Goal: Task Accomplishment & Management: Manage account settings

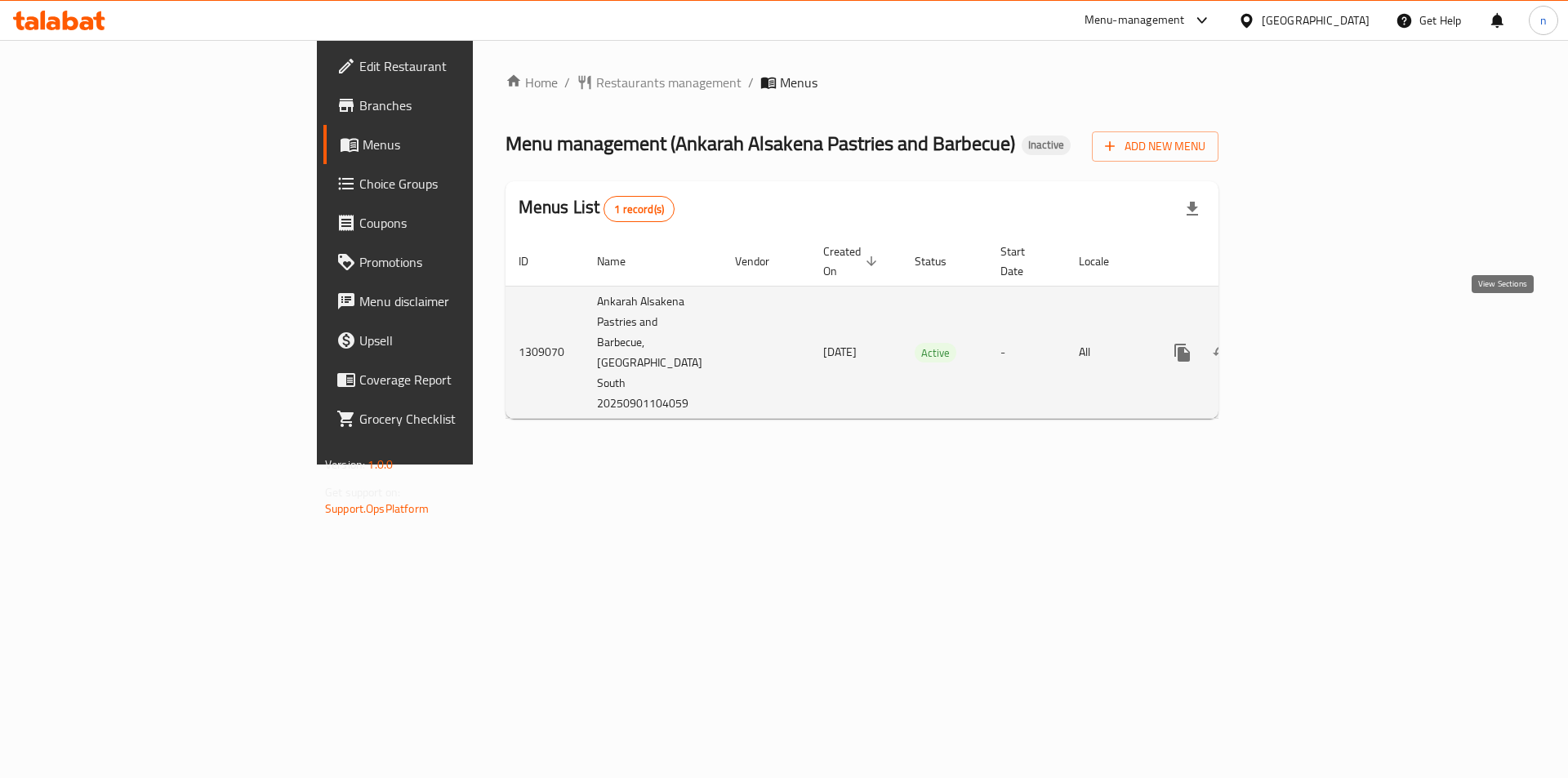
click at [1320, 333] on link "enhanced table" at bounding box center [1300, 352] width 39 height 39
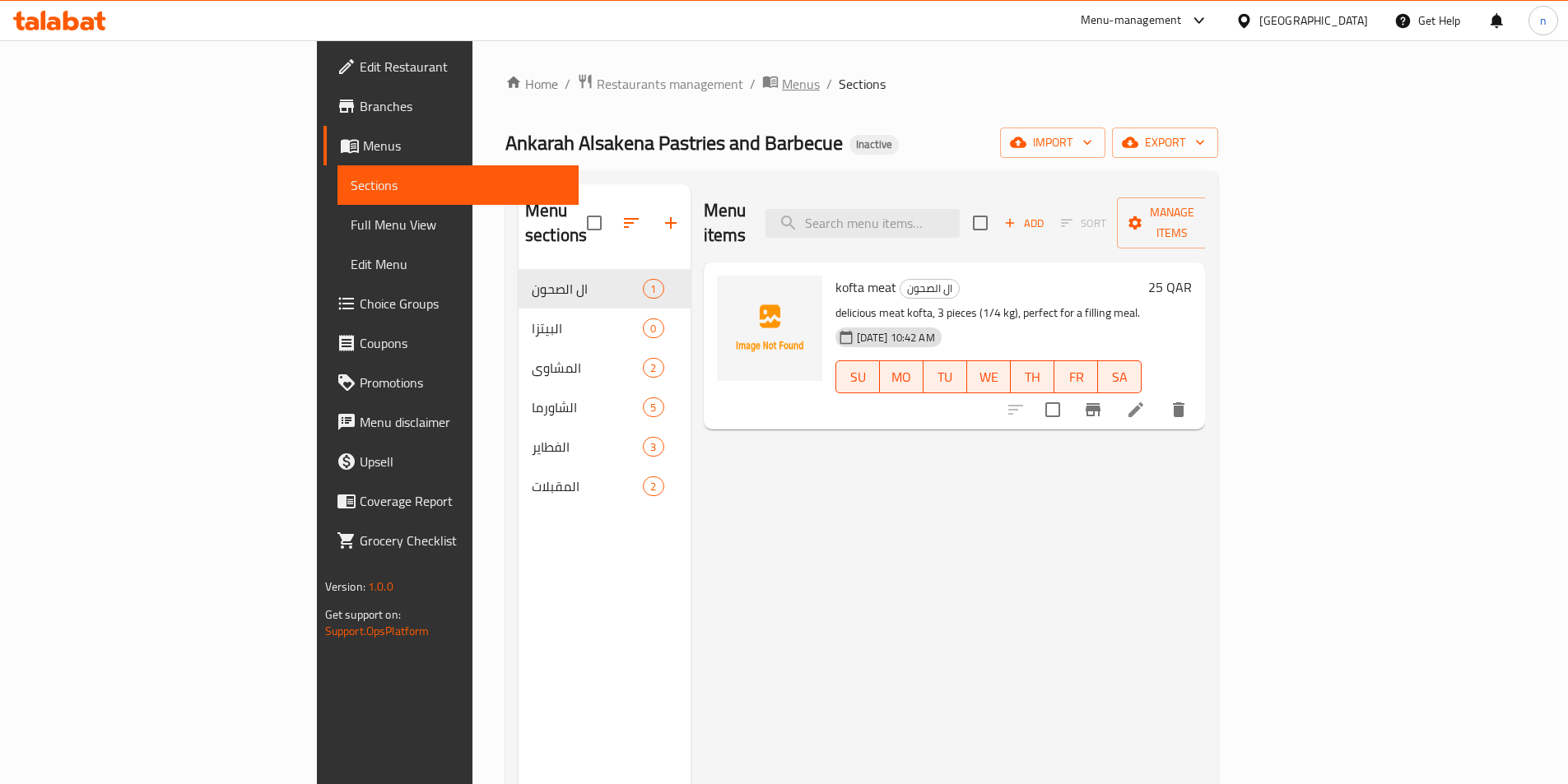
click at [782, 85] on span "Menus" at bounding box center [801, 83] width 38 height 20
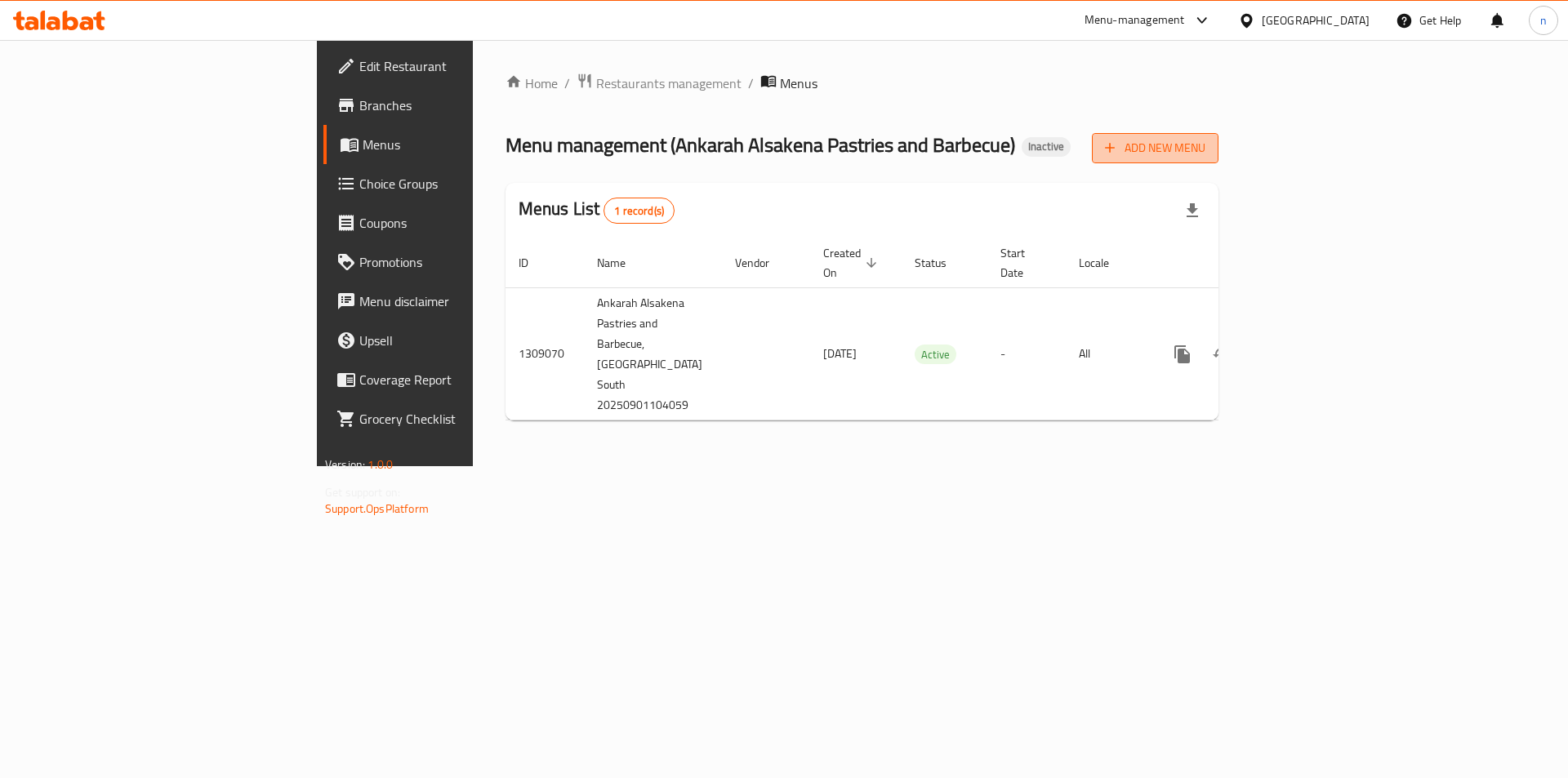
click at [1206, 140] on span "Add New Menu" at bounding box center [1155, 148] width 100 height 20
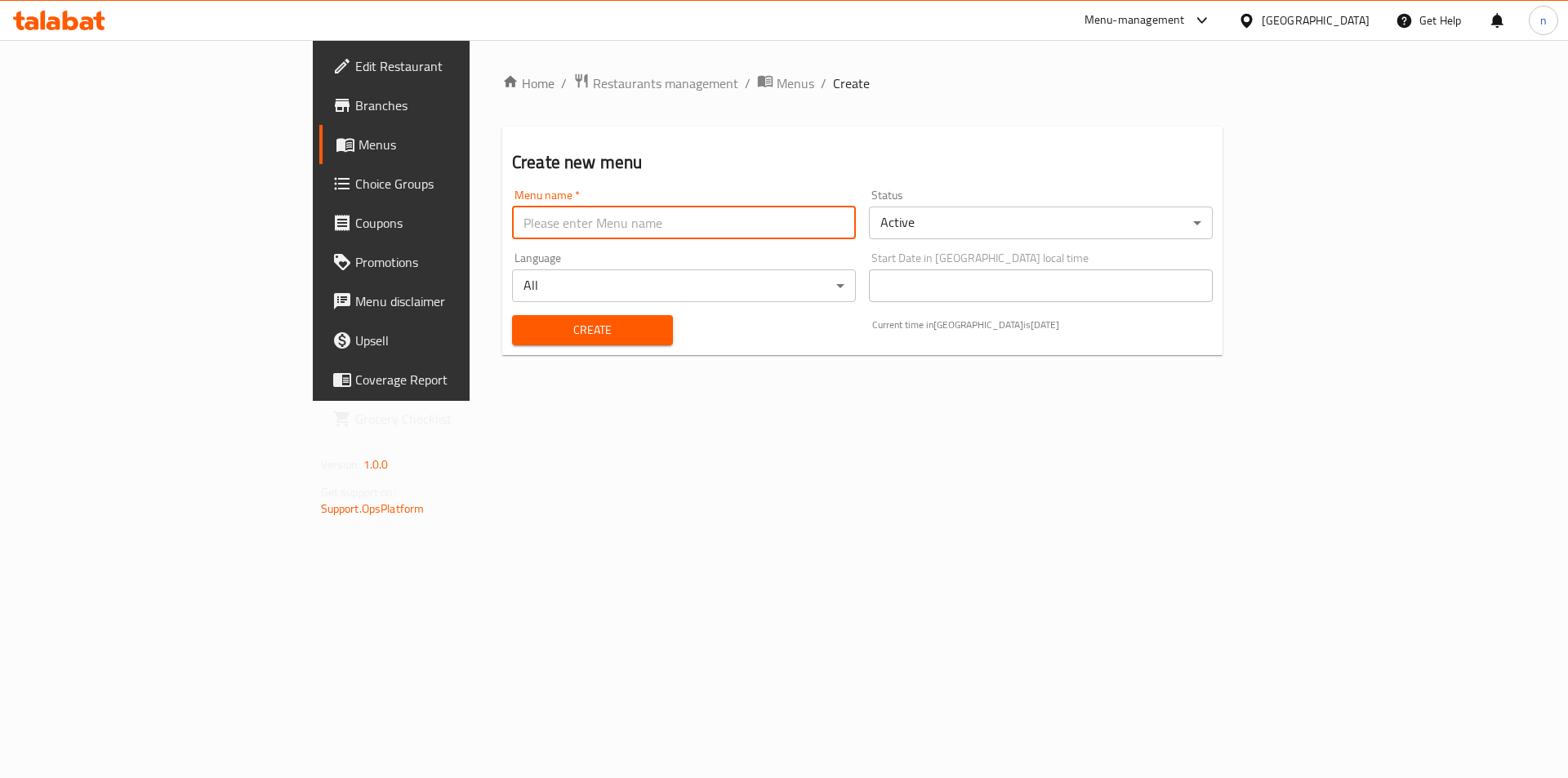
click at [534, 224] on input "text" at bounding box center [684, 223] width 344 height 33
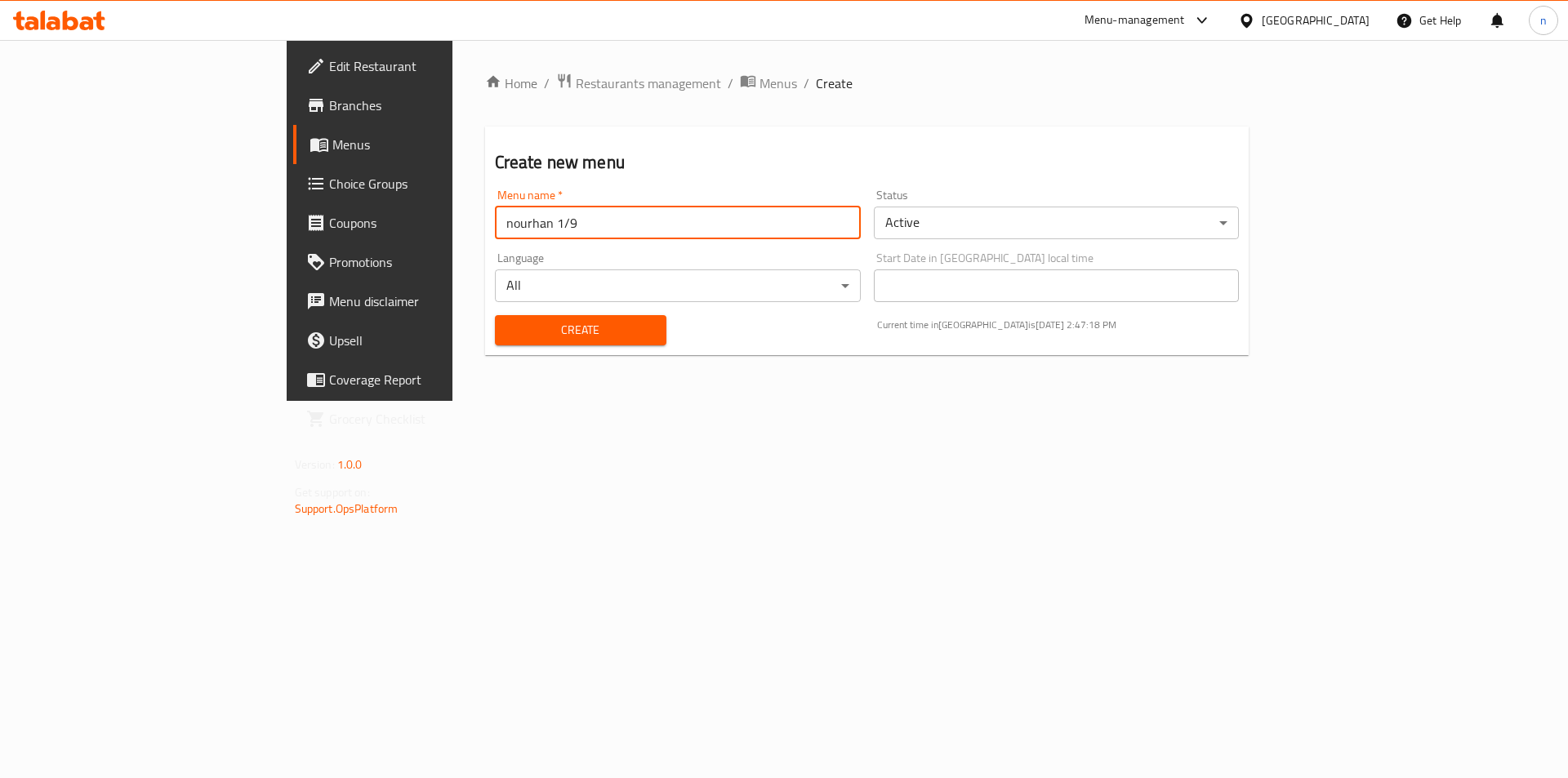
type input "nourhan 1/9"
click at [508, 324] on span "Create" at bounding box center [580, 330] width 145 height 20
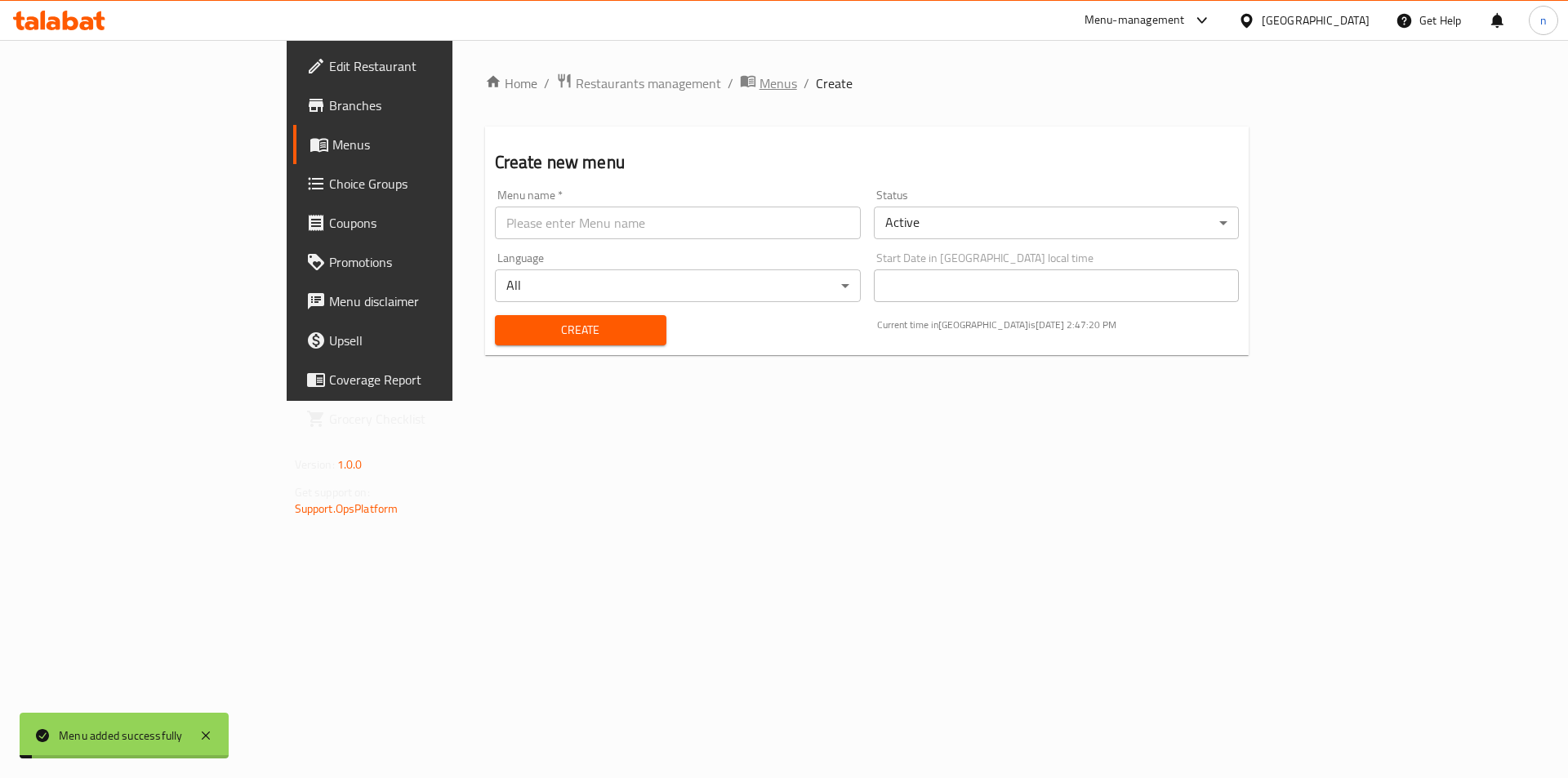
click at [760, 74] on span "Menus" at bounding box center [778, 83] width 38 height 19
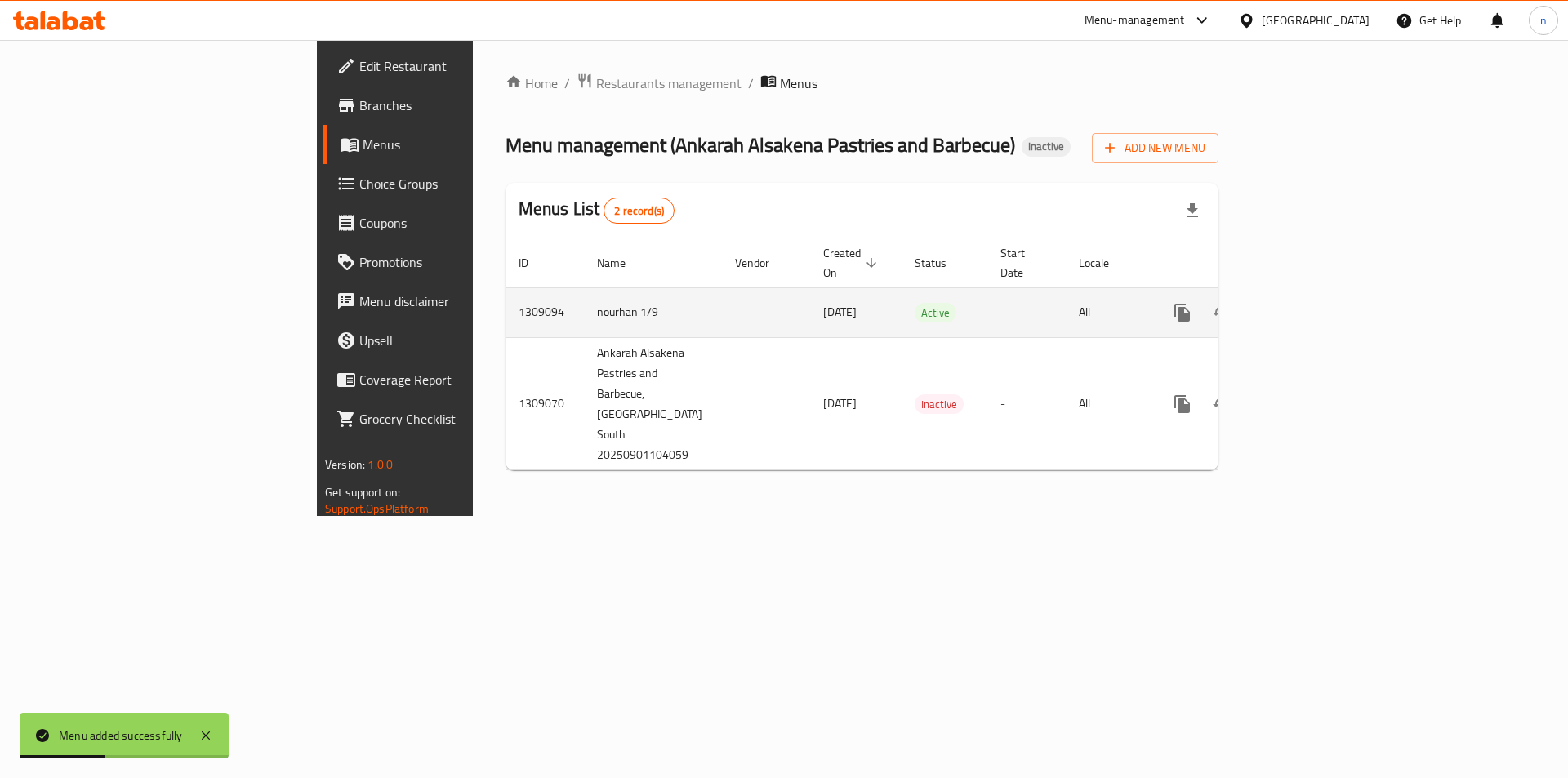
click at [1310, 303] on icon "enhanced table" at bounding box center [1300, 313] width 19 height 19
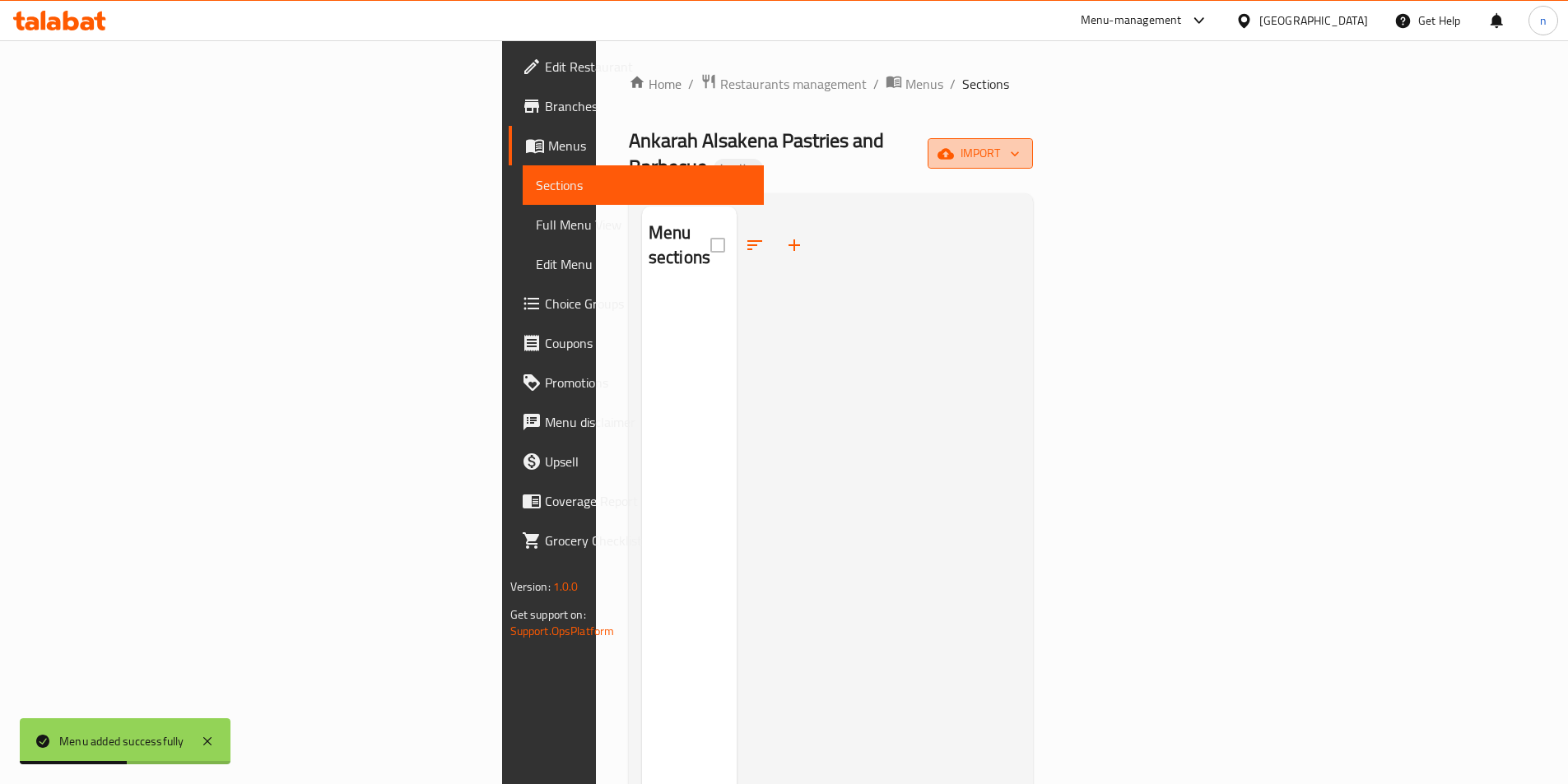
click at [954, 148] on icon "button" at bounding box center [945, 153] width 17 height 11
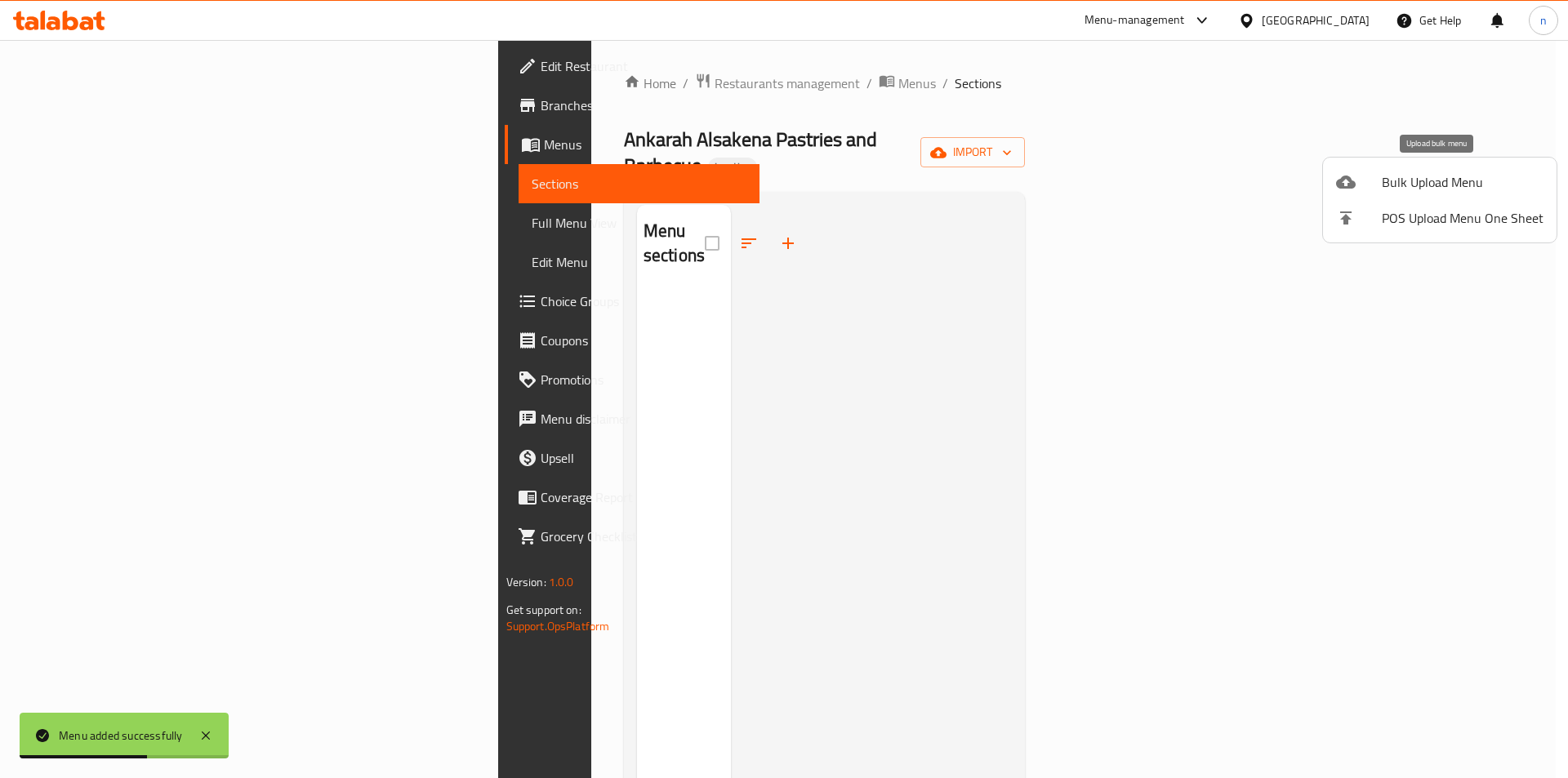
click at [1386, 184] on span "Bulk Upload Menu" at bounding box center [1463, 182] width 162 height 19
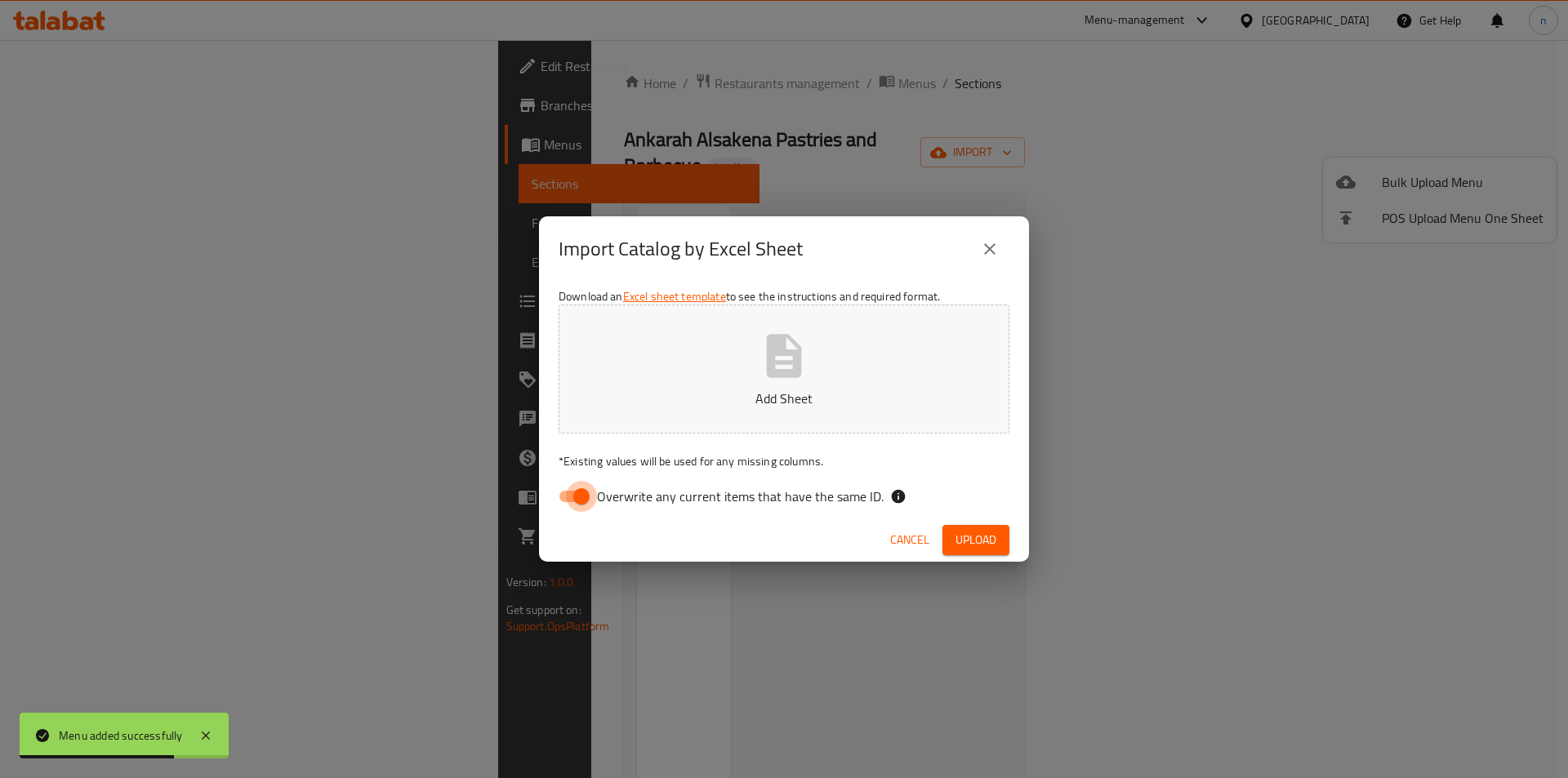
click at [570, 489] on input "Overwrite any current items that have the same ID." at bounding box center [581, 497] width 93 height 31
checkbox input "false"
click at [671, 363] on button "Add Sheet" at bounding box center [784, 369] width 451 height 130
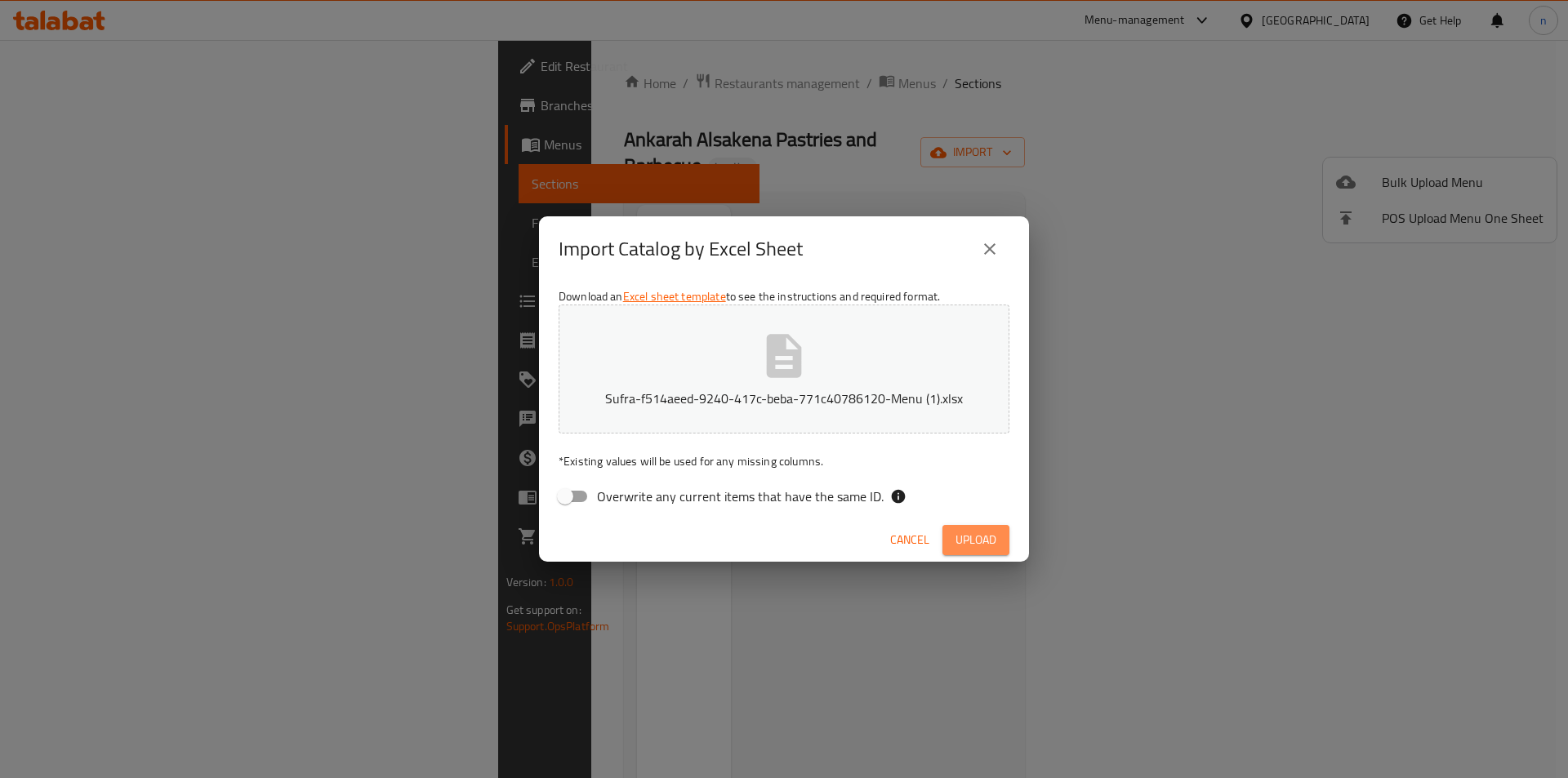
click at [1006, 531] on button "Upload" at bounding box center [976, 539] width 67 height 30
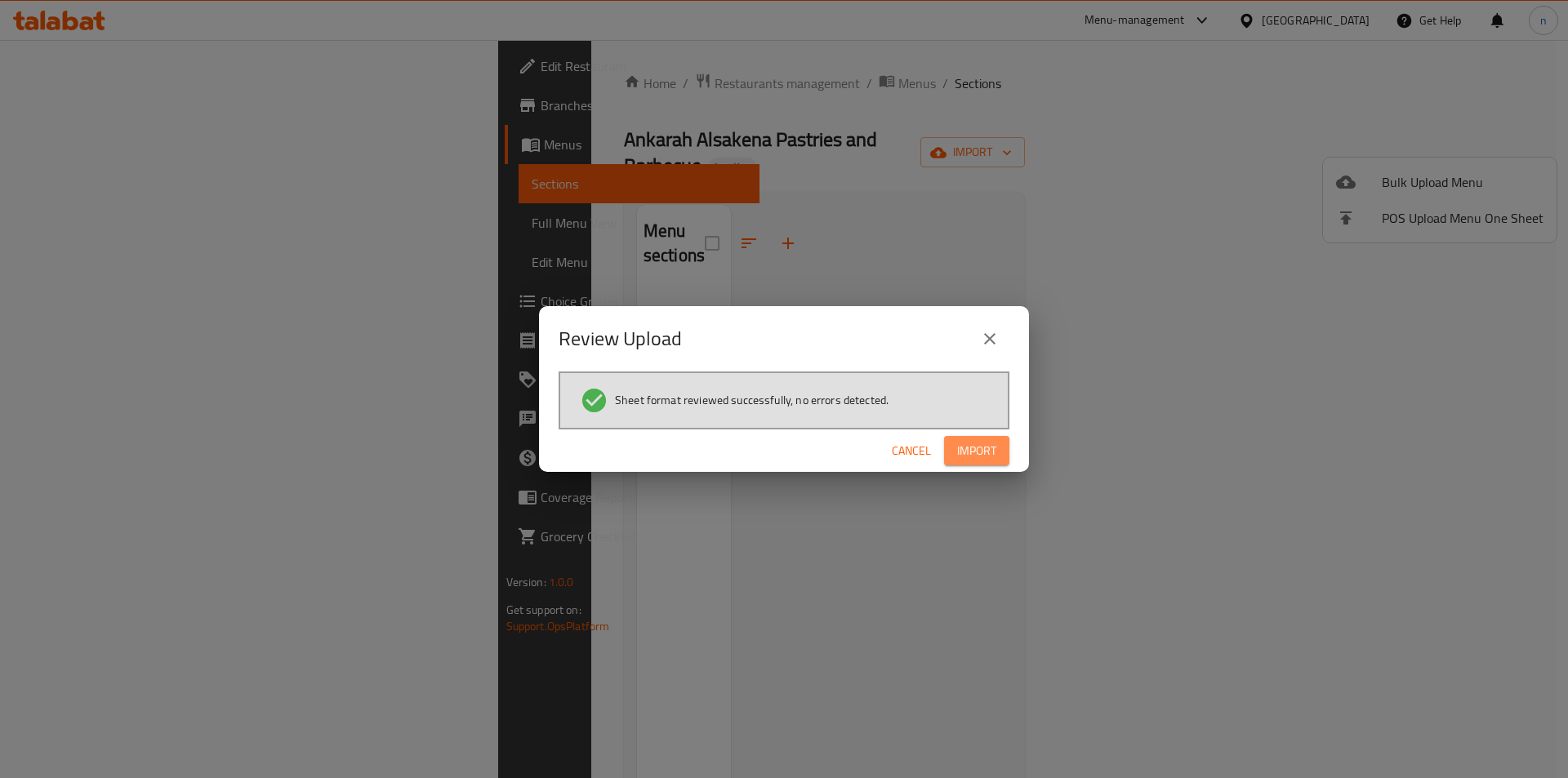
click at [973, 436] on button "Import" at bounding box center [977, 451] width 65 height 30
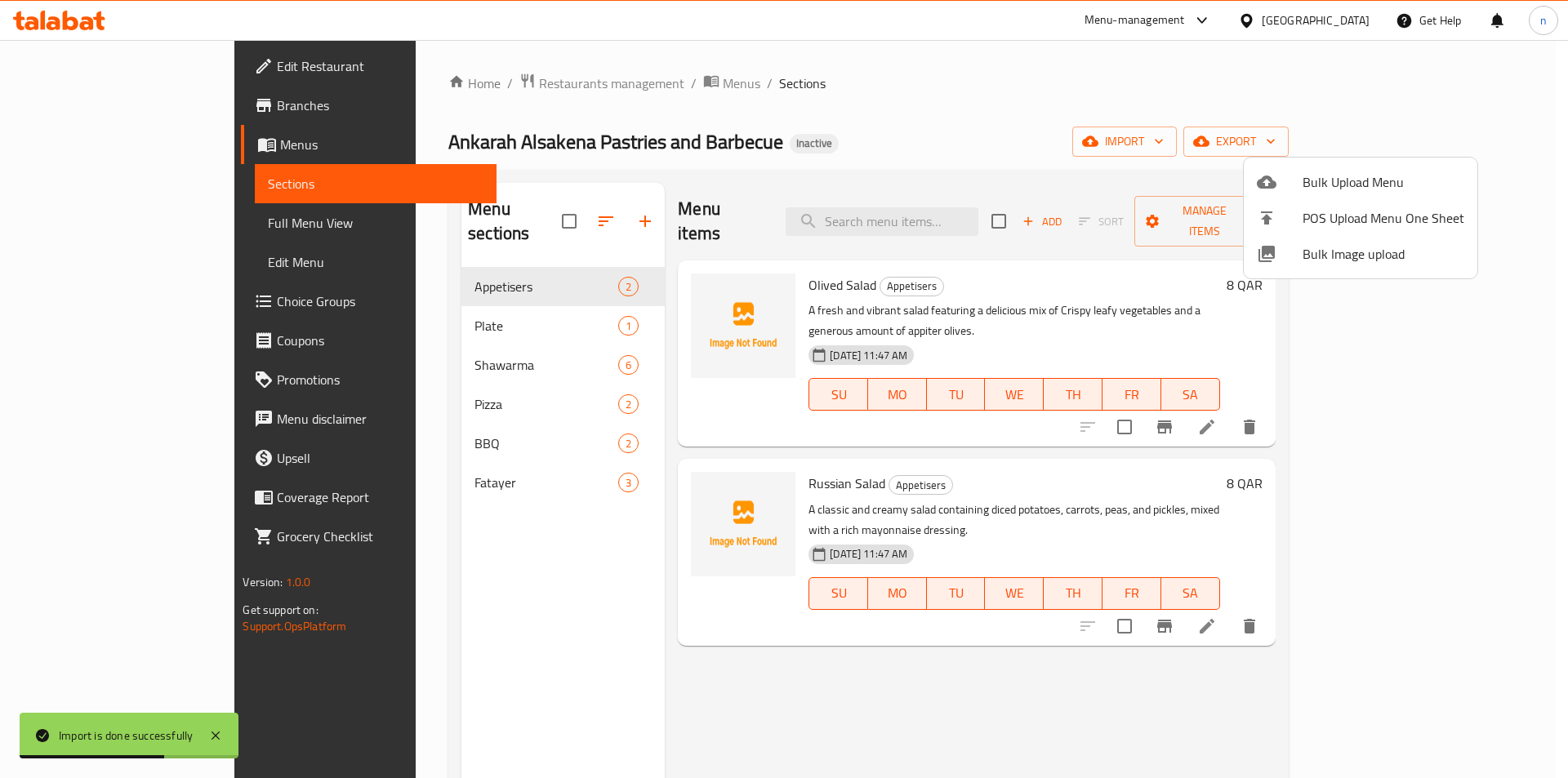
click at [93, 227] on div at bounding box center [784, 389] width 1568 height 778
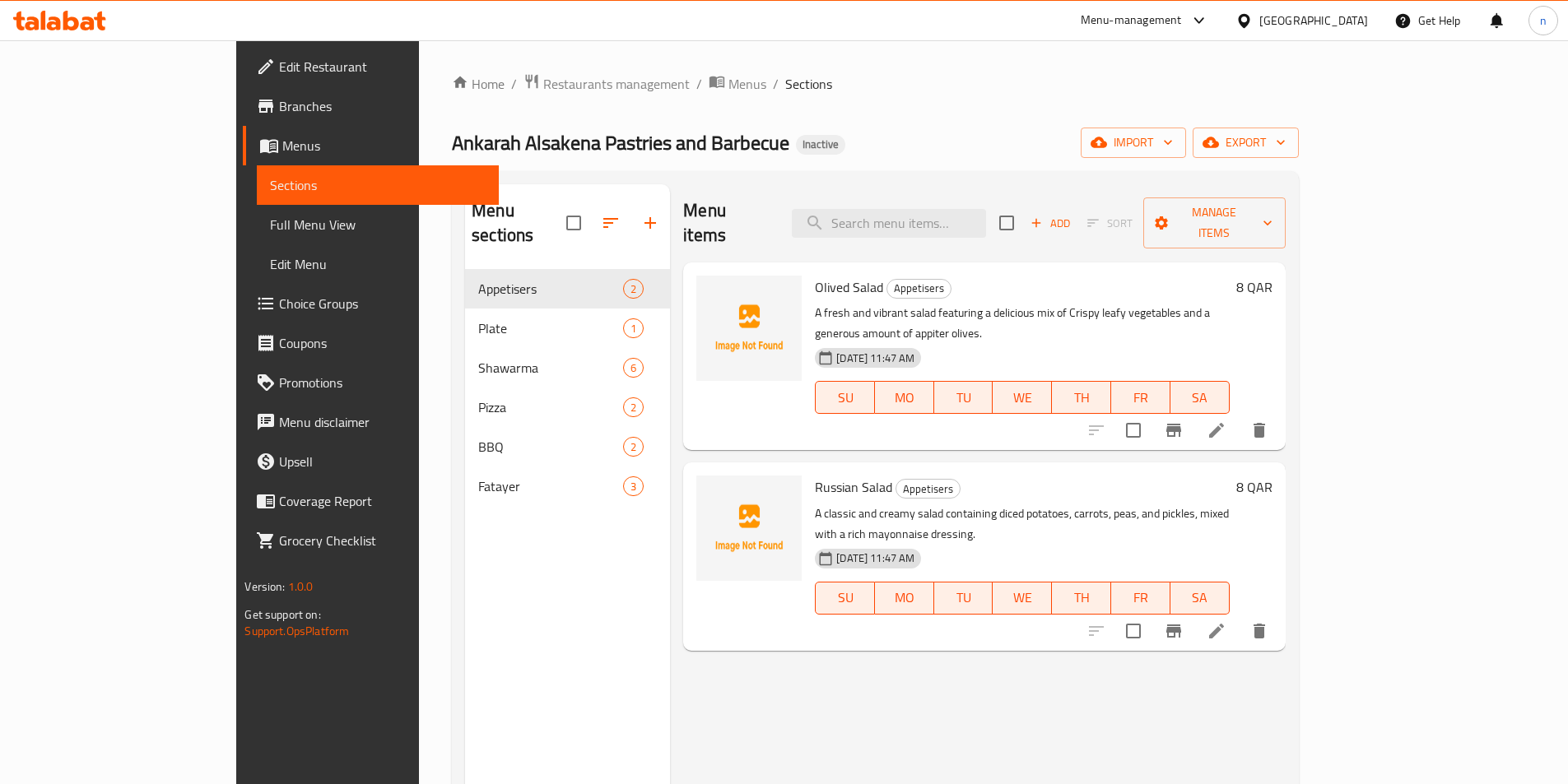
click at [270, 226] on span "Full Menu View" at bounding box center [377, 225] width 215 height 20
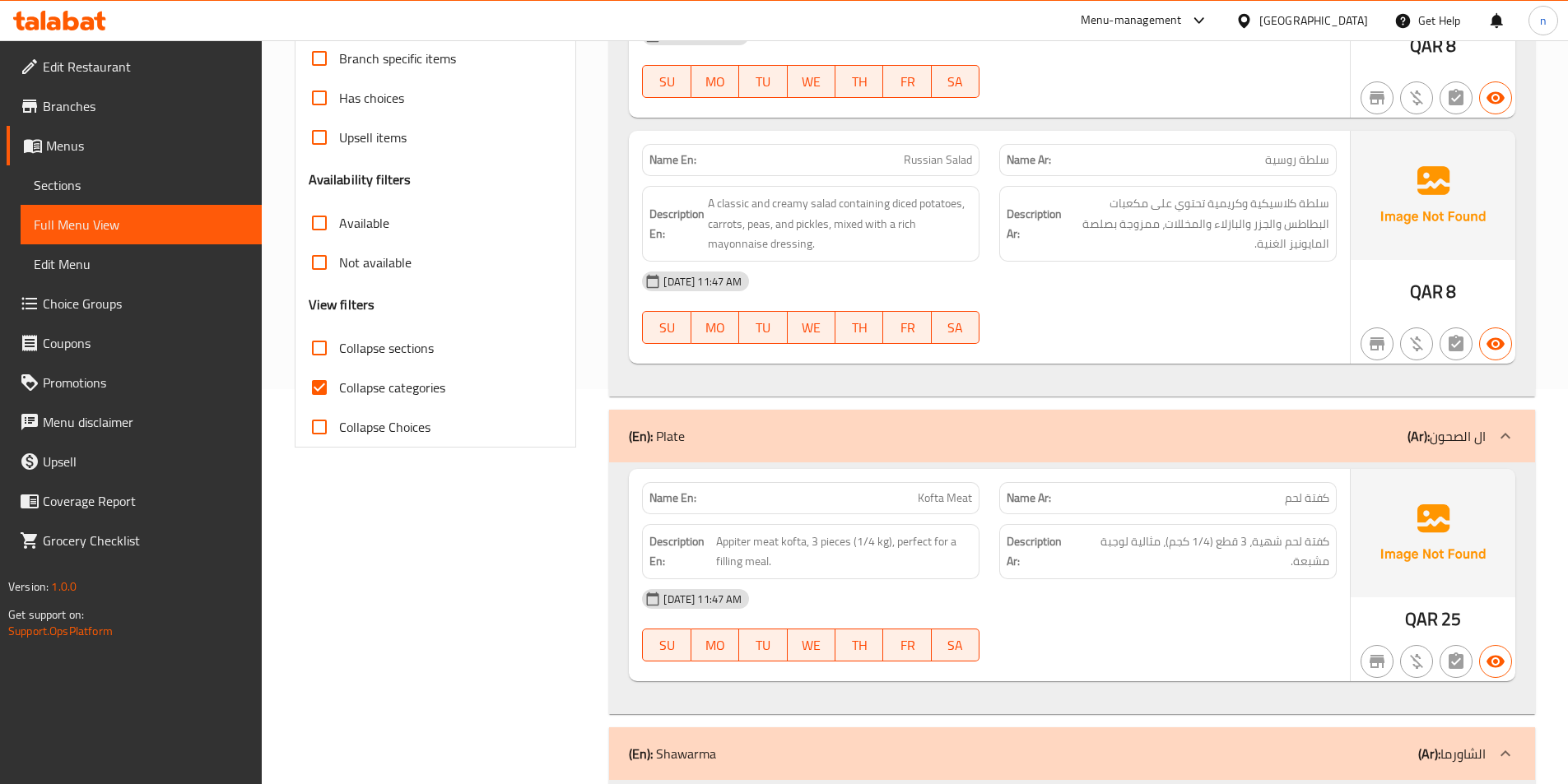
scroll to position [82, 0]
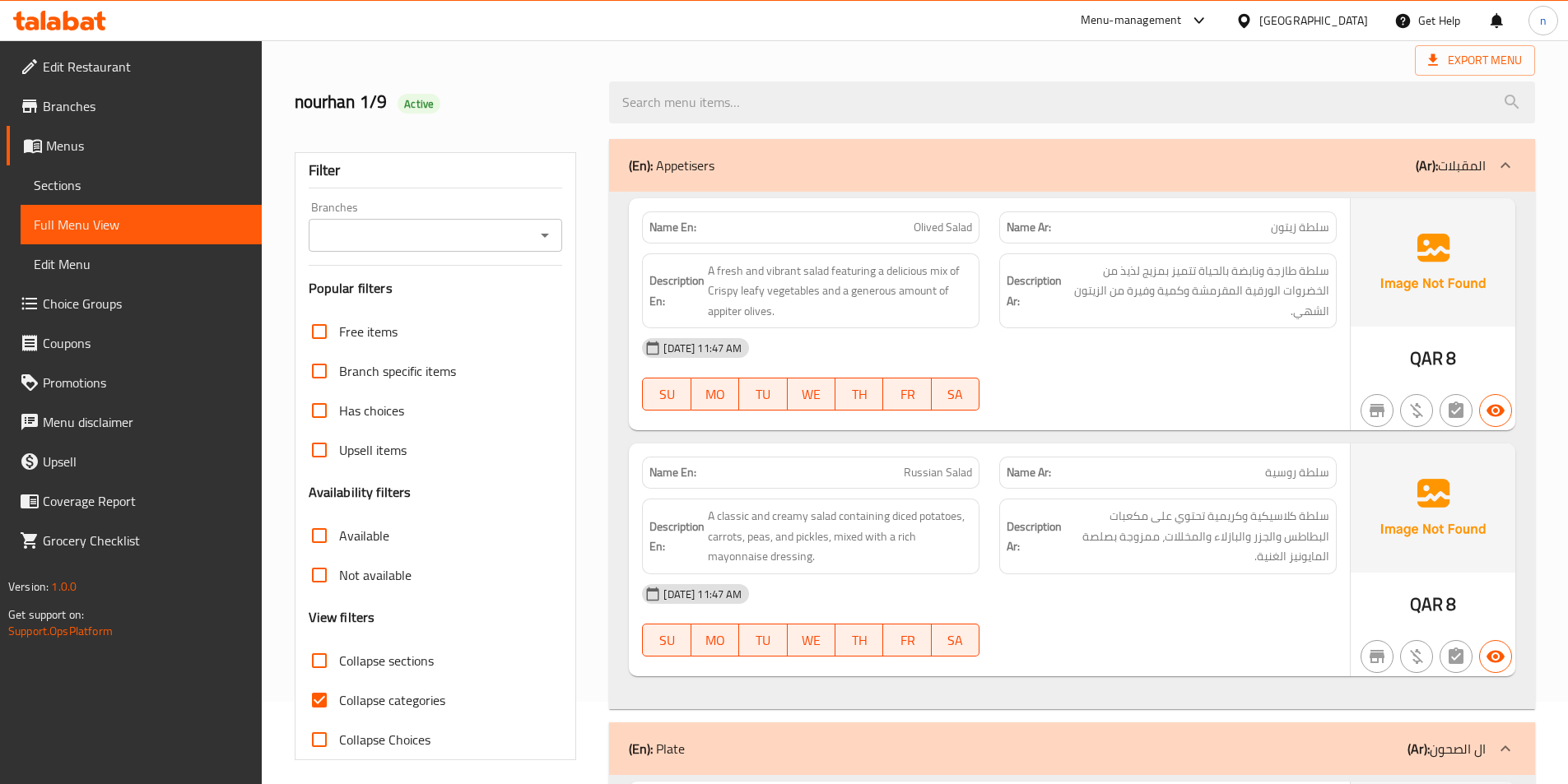
click at [314, 704] on input "Collapse categories" at bounding box center [319, 701] width 39 height 39
checkbox input "false"
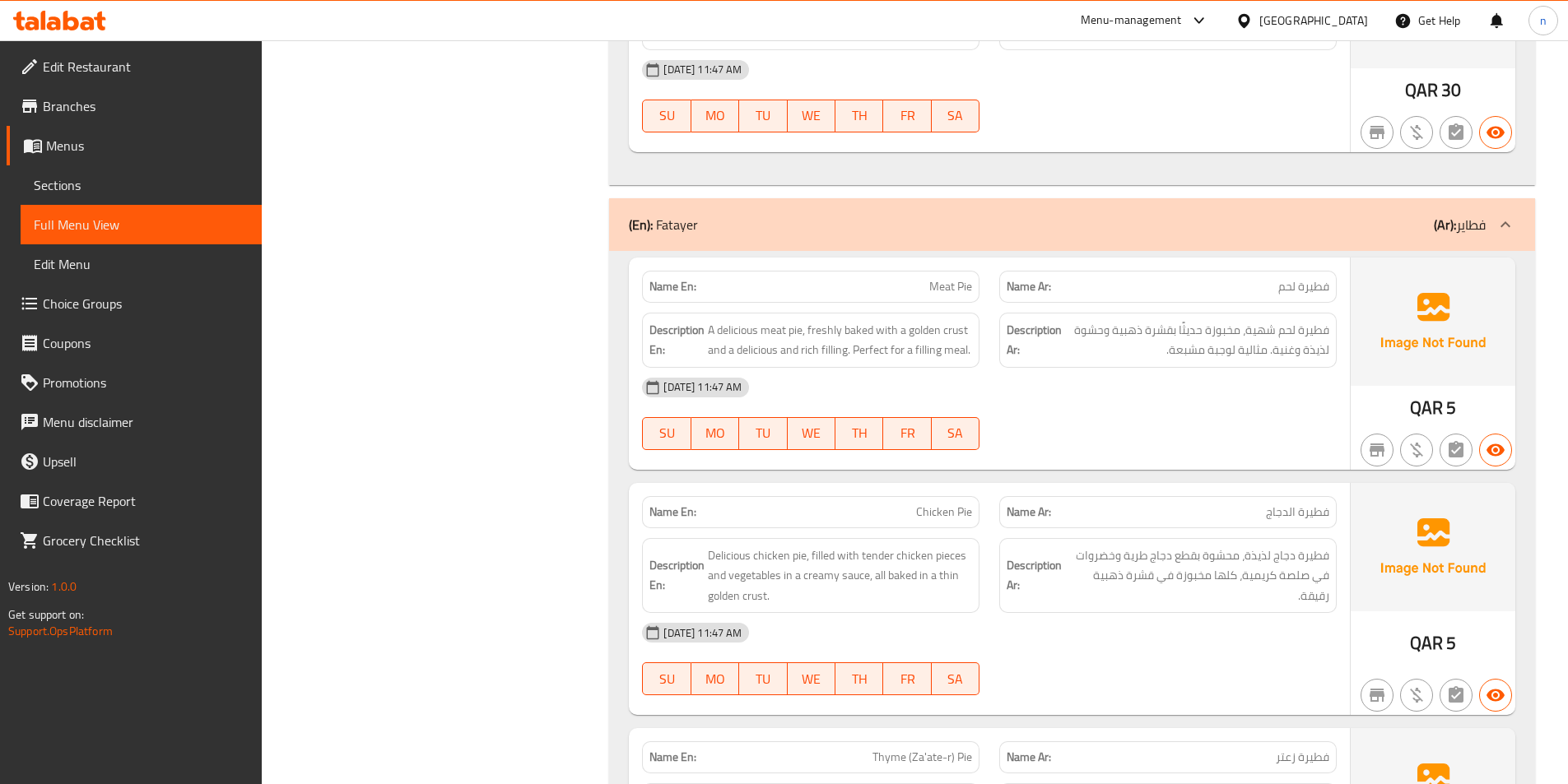
scroll to position [5021, 0]
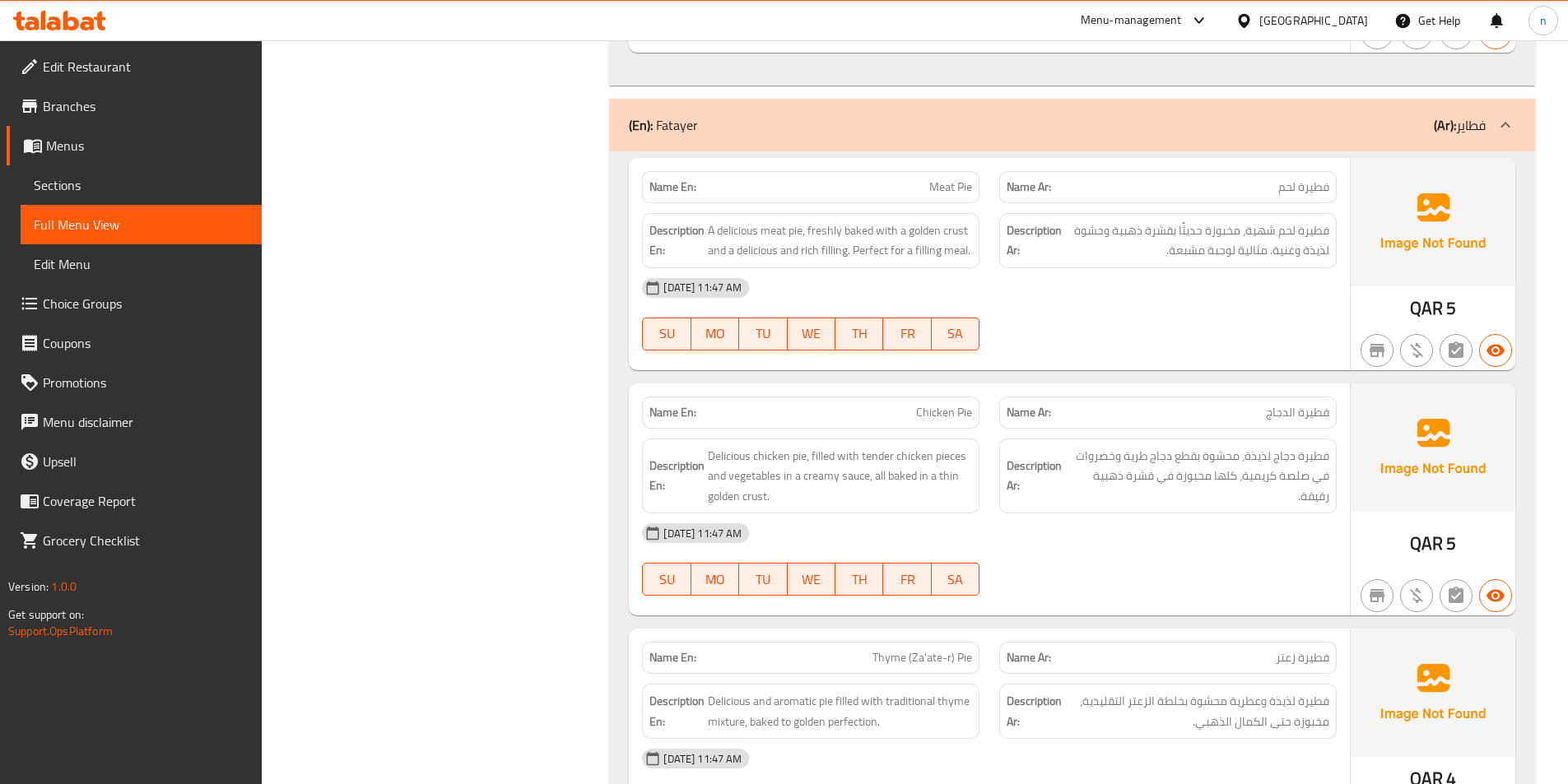
copy span "Meat Pie"
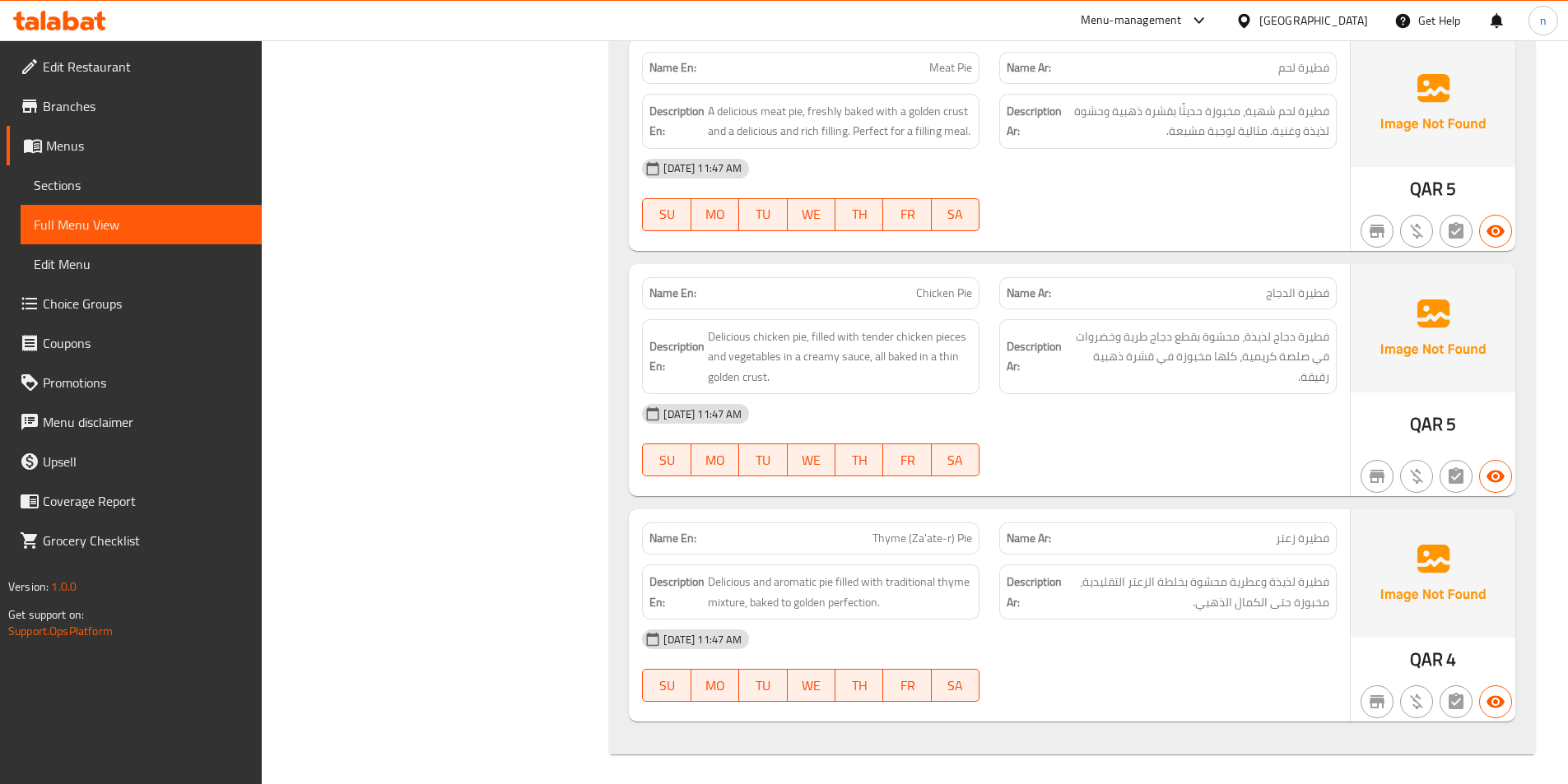
scroll to position [5144, 0]
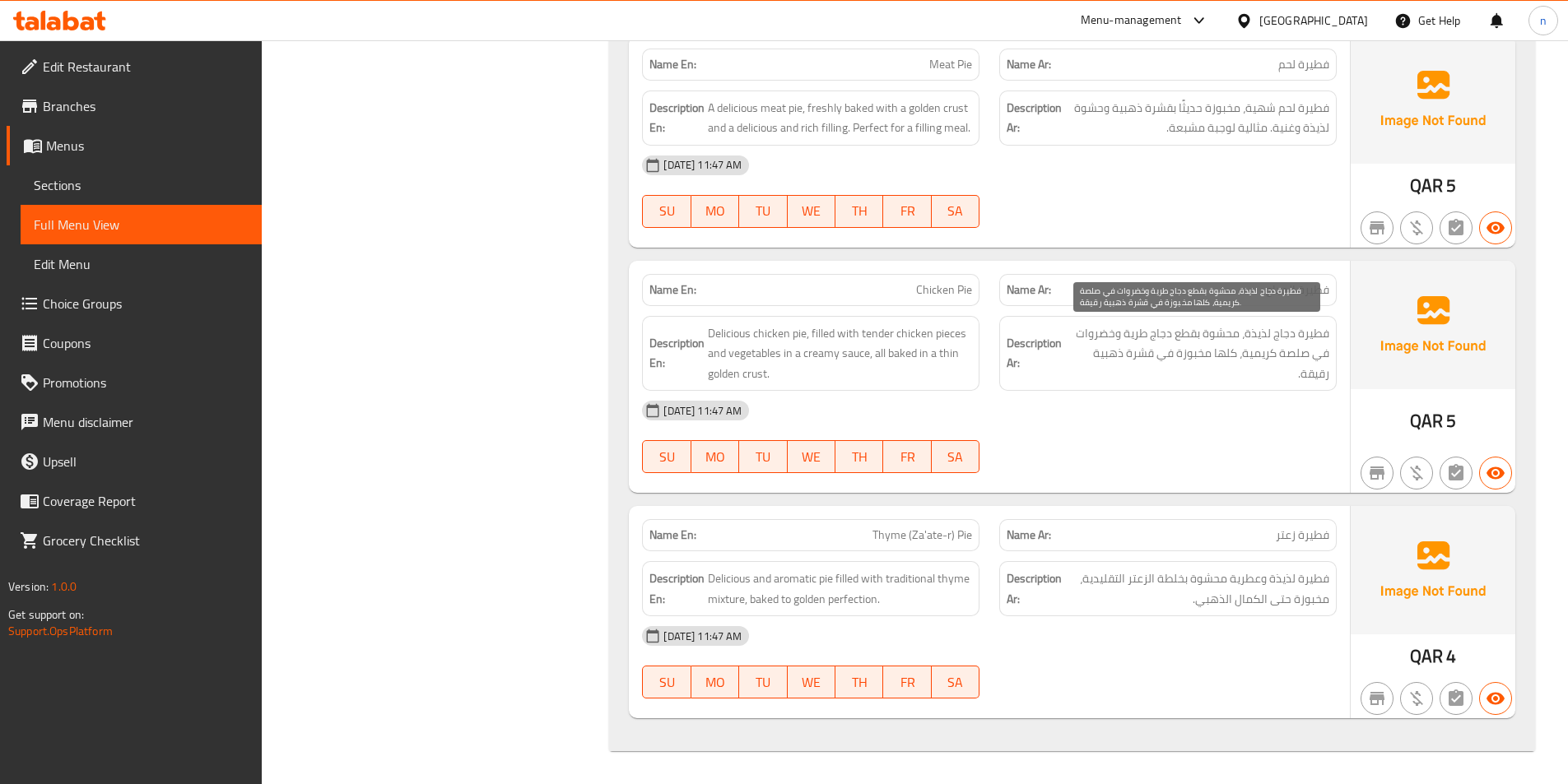
click at [1315, 373] on span "فطيرة دجاج لذيذة، محشوة بقطع دجاج طرية وخضروات في صلصة كريمية، كلها مخبوزة في ق…" at bounding box center [1196, 354] width 264 height 61
copy span "رقيقة"
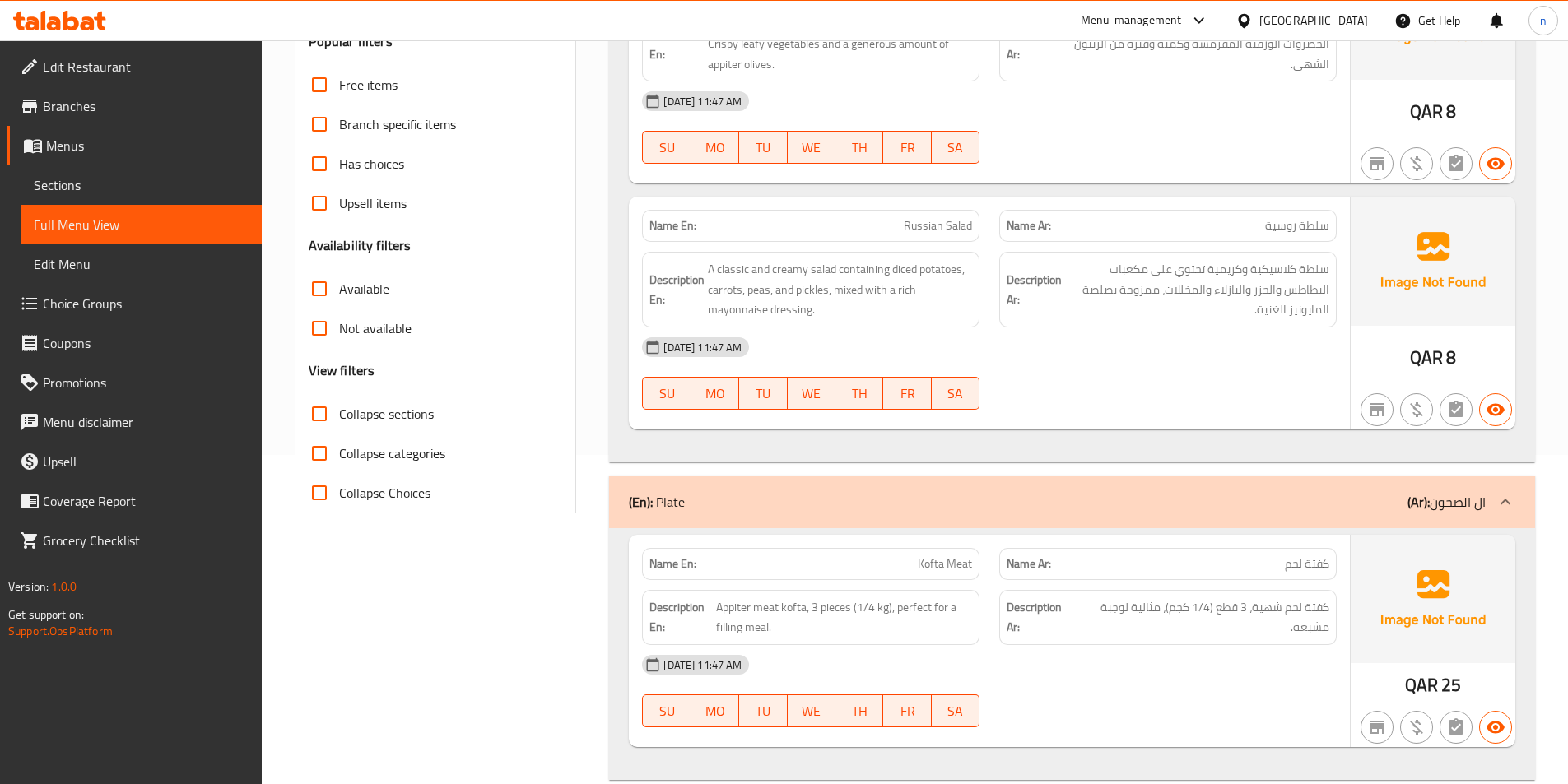
scroll to position [0, 0]
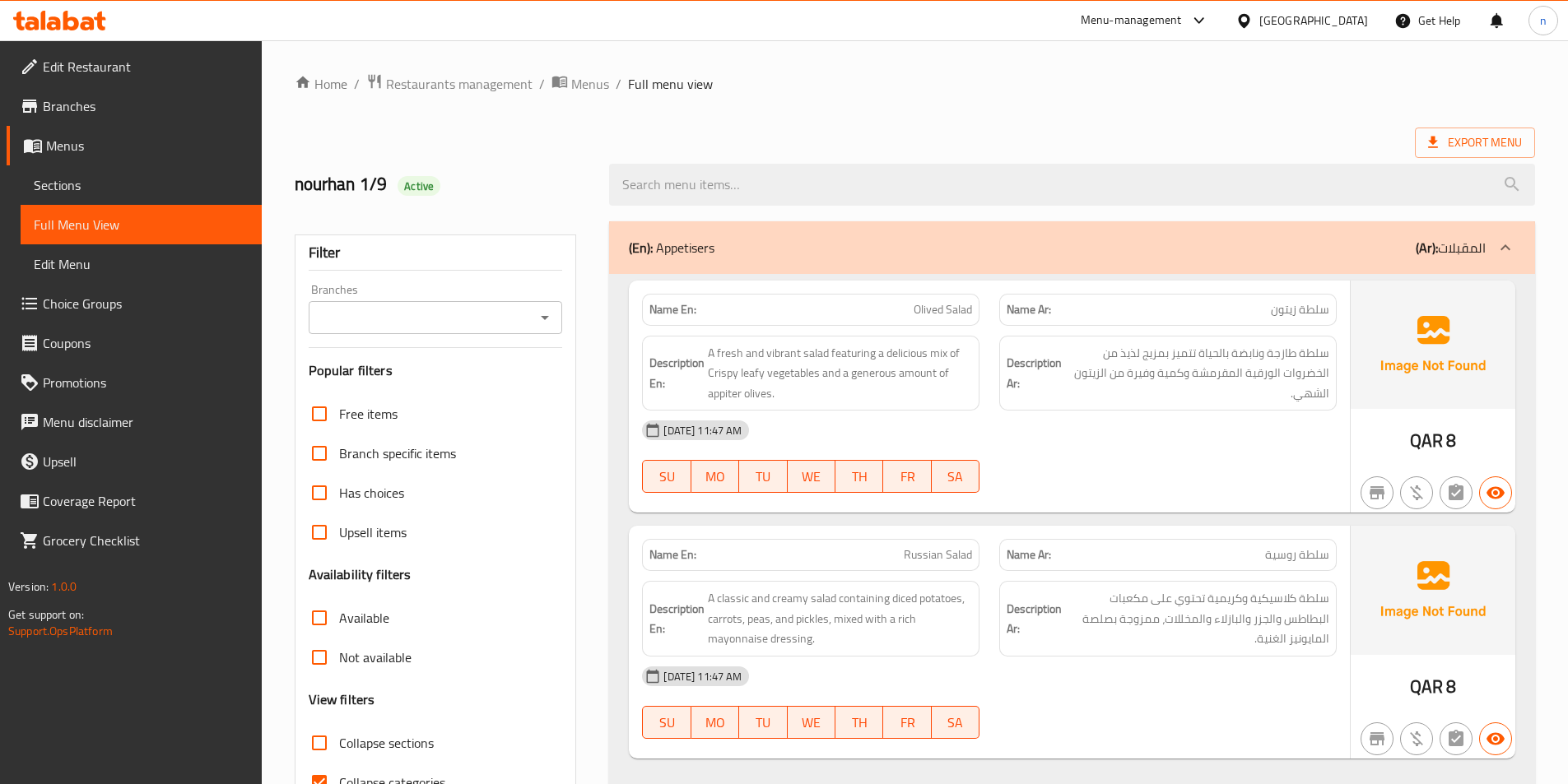
click at [91, 155] on span "Menus" at bounding box center [147, 145] width 202 height 20
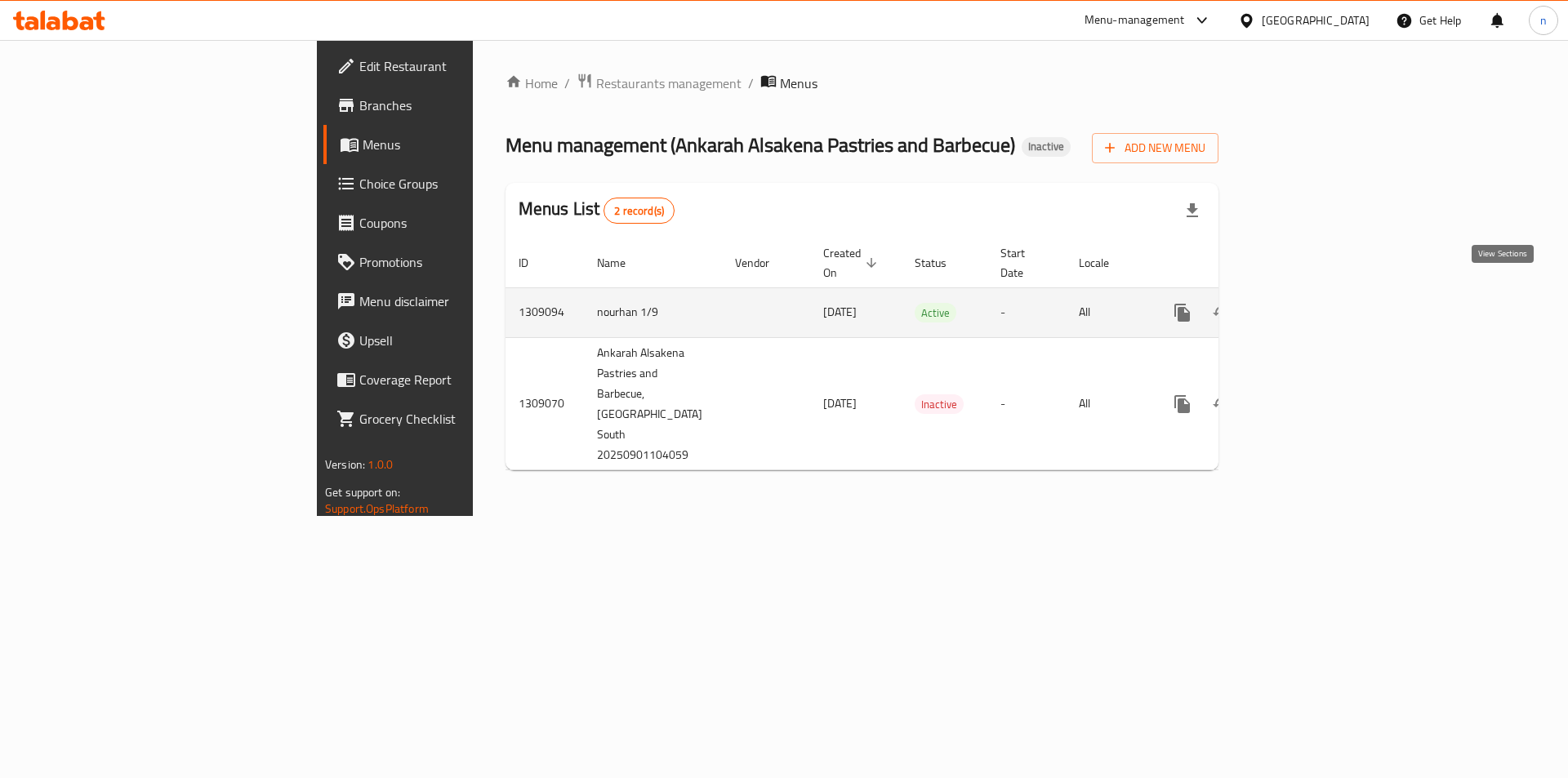
click at [1310, 303] on icon "enhanced table" at bounding box center [1300, 313] width 19 height 19
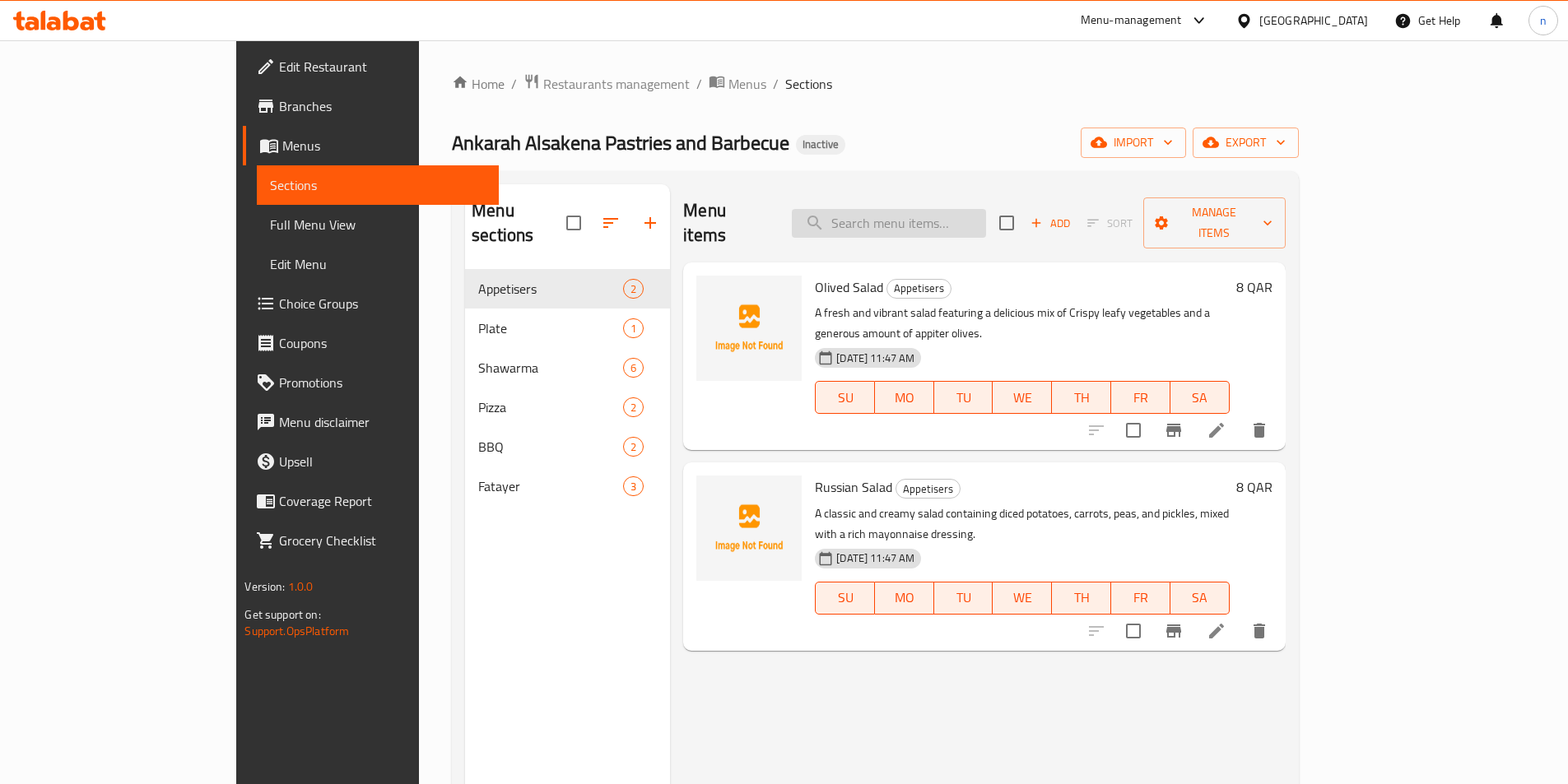
click at [906, 216] on input "search" at bounding box center [889, 223] width 194 height 28
paste input "Meat Pie"
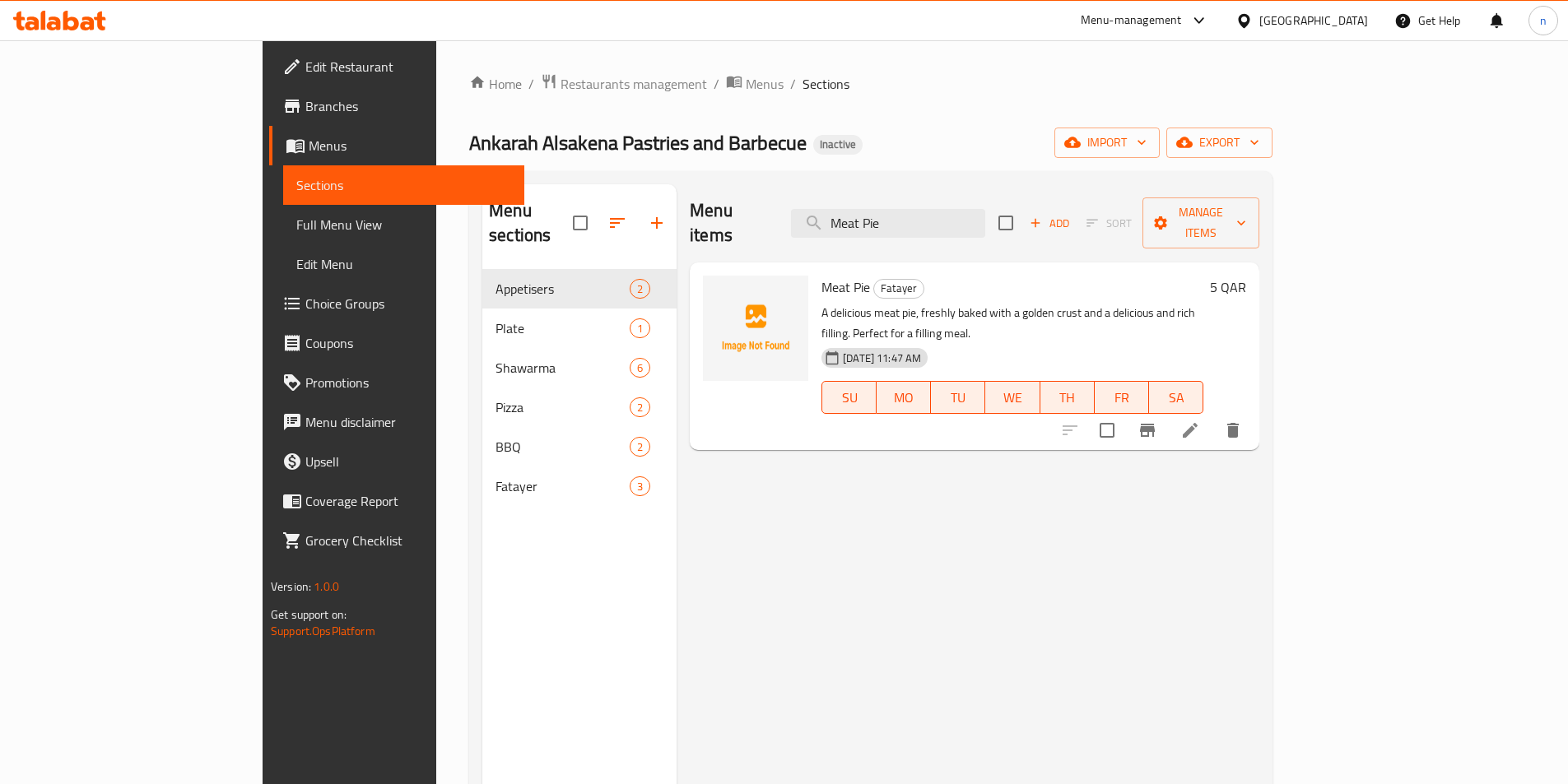
type input "Meat Pie"
click at [1213, 416] on li at bounding box center [1189, 431] width 46 height 29
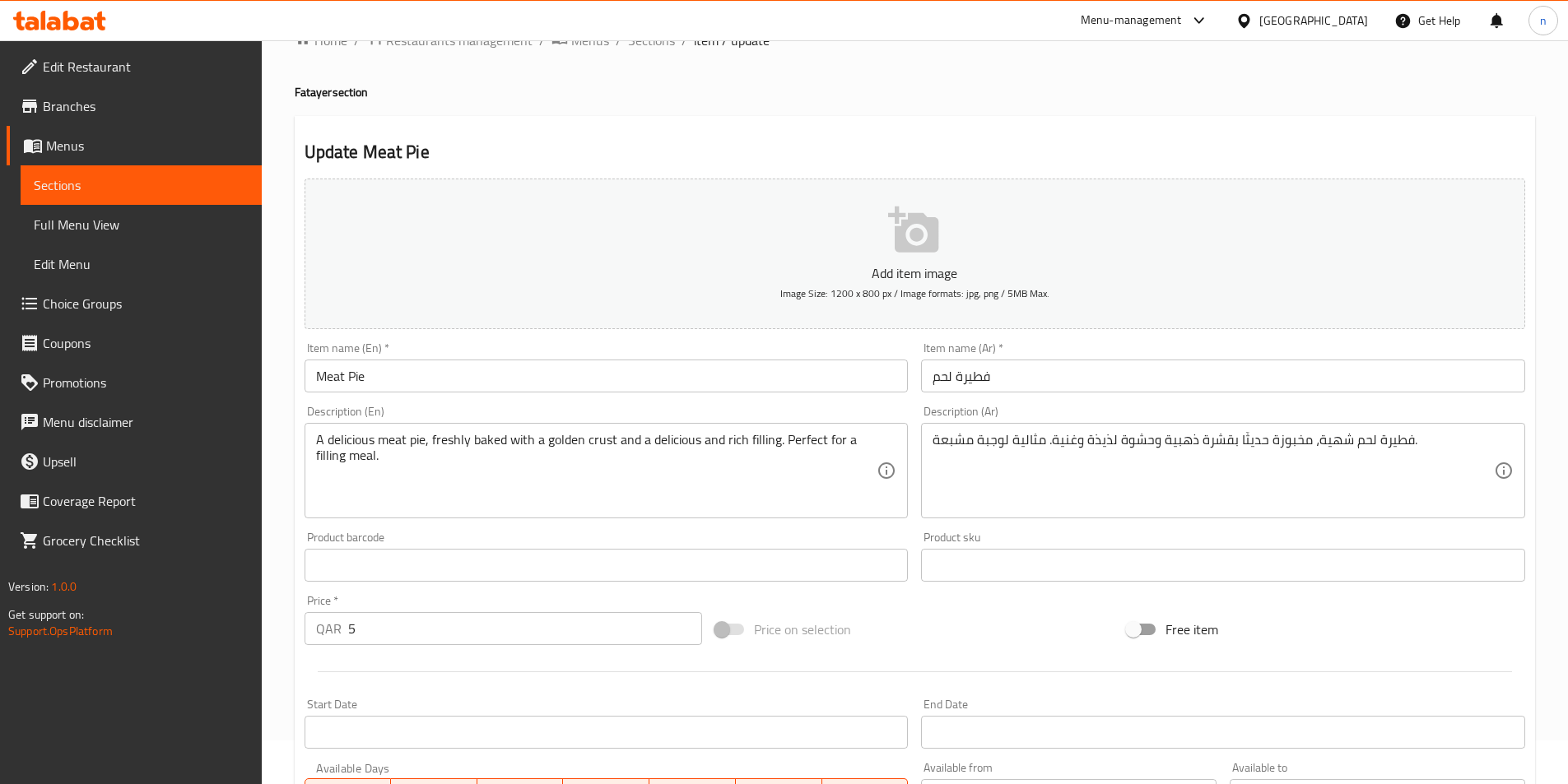
scroll to position [82, 0]
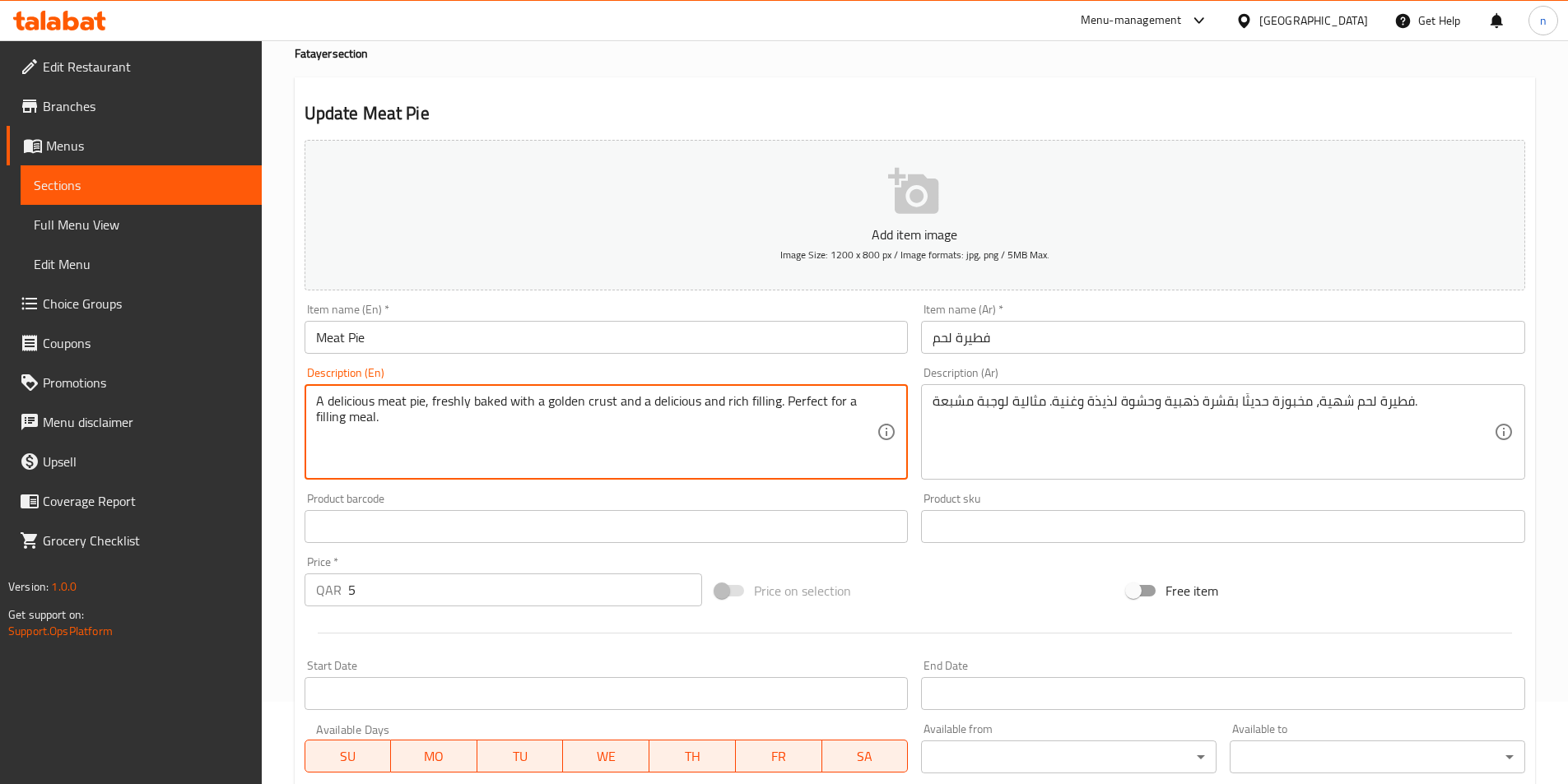
click at [358, 398] on textarea "A delicious meat pie, freshly baked with a golden crust and a delicious and ric…" at bounding box center [597, 433] width 561 height 78
click at [325, 400] on textarea "A meat pie, freshly baked with a golden crust and a delicious and rich filling.…" at bounding box center [597, 433] width 561 height 78
drag, startPoint x: 324, startPoint y: 402, endPoint x: 310, endPoint y: 402, distance: 14.0
click at [310, 402] on div "A meat pie, freshly baked with a golden crust and a delicious and rich filling.…" at bounding box center [606, 432] width 604 height 95
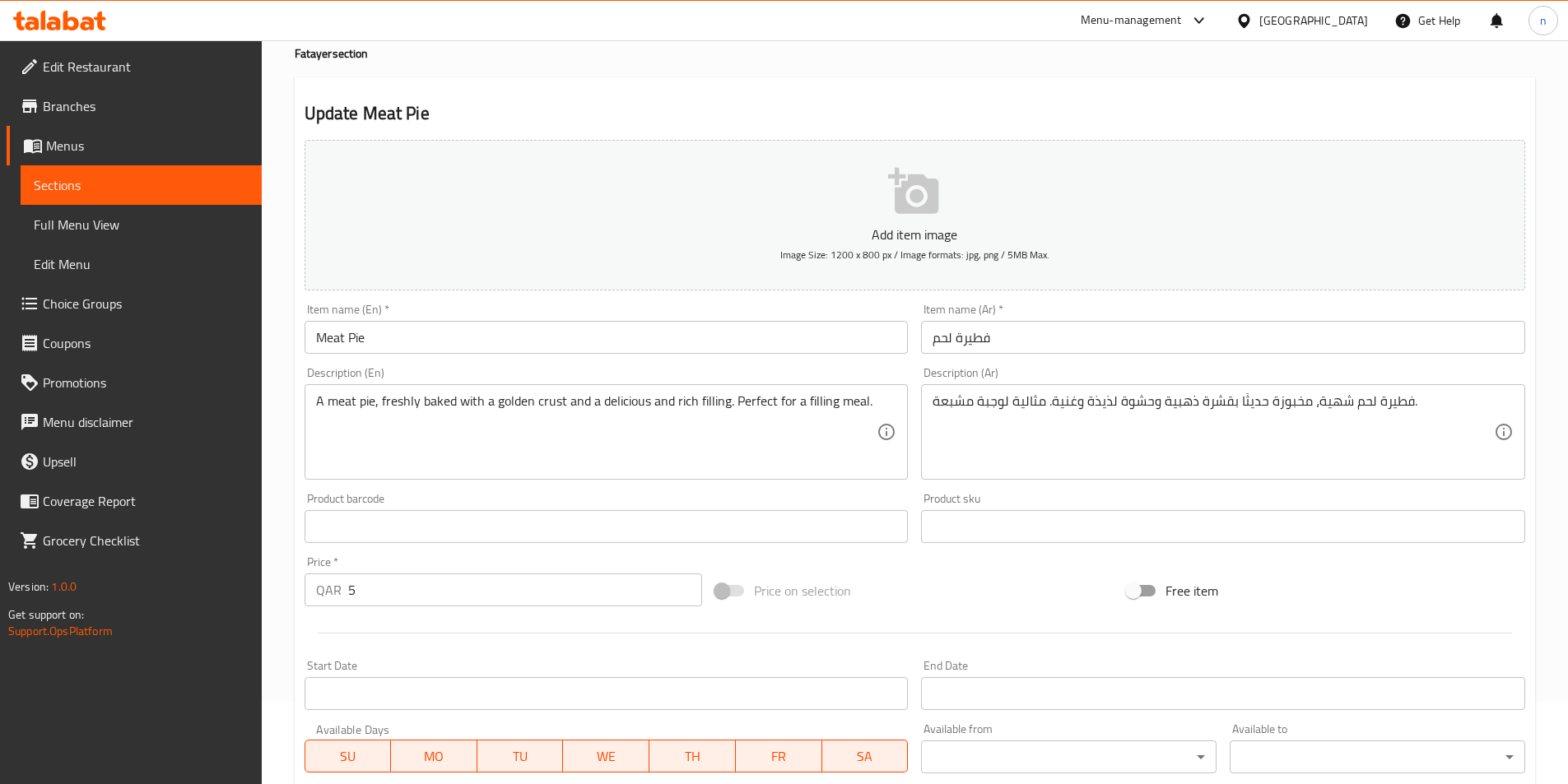
click at [319, 402] on textarea "A meat pie, freshly baked with a golden crust and a delicious and rich filling.…" at bounding box center [597, 433] width 561 height 78
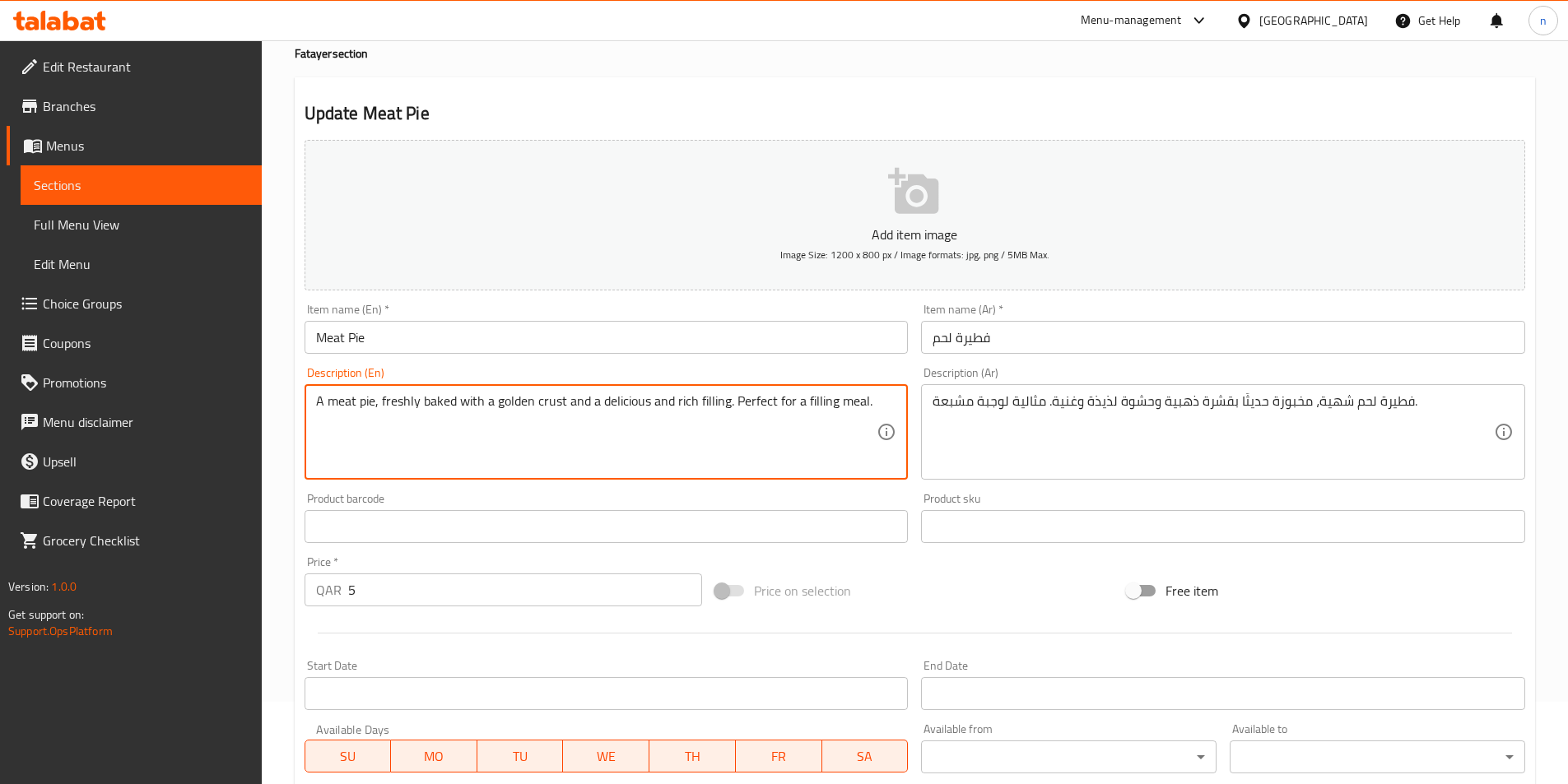
click at [324, 401] on textarea "A meat pie, freshly baked with a golden crust and a delicious and rich filling.…" at bounding box center [597, 433] width 561 height 78
paste textarea "appiter"
click at [322, 401] on textarea "appiter meat pie, freshly baked with a golden crust and a delicious and rich fi…" at bounding box center [597, 433] width 561 height 78
drag, startPoint x: 360, startPoint y: 402, endPoint x: 370, endPoint y: 406, distance: 10.8
click at [361, 405] on textarea "Appiter meat pie, freshly baked with a golden crust and a delicious and rich fi…" at bounding box center [597, 433] width 561 height 78
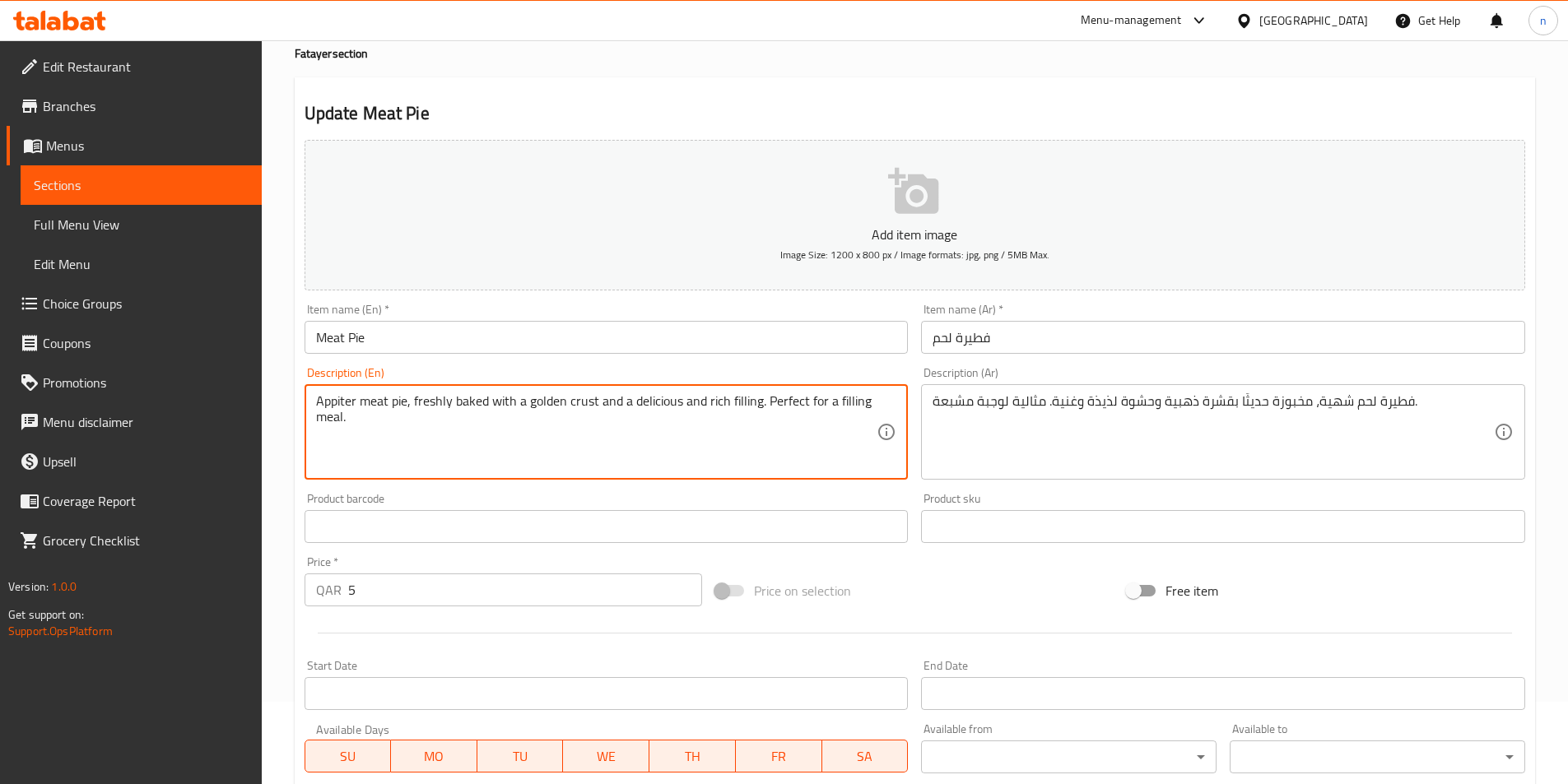
scroll to position [379, 0]
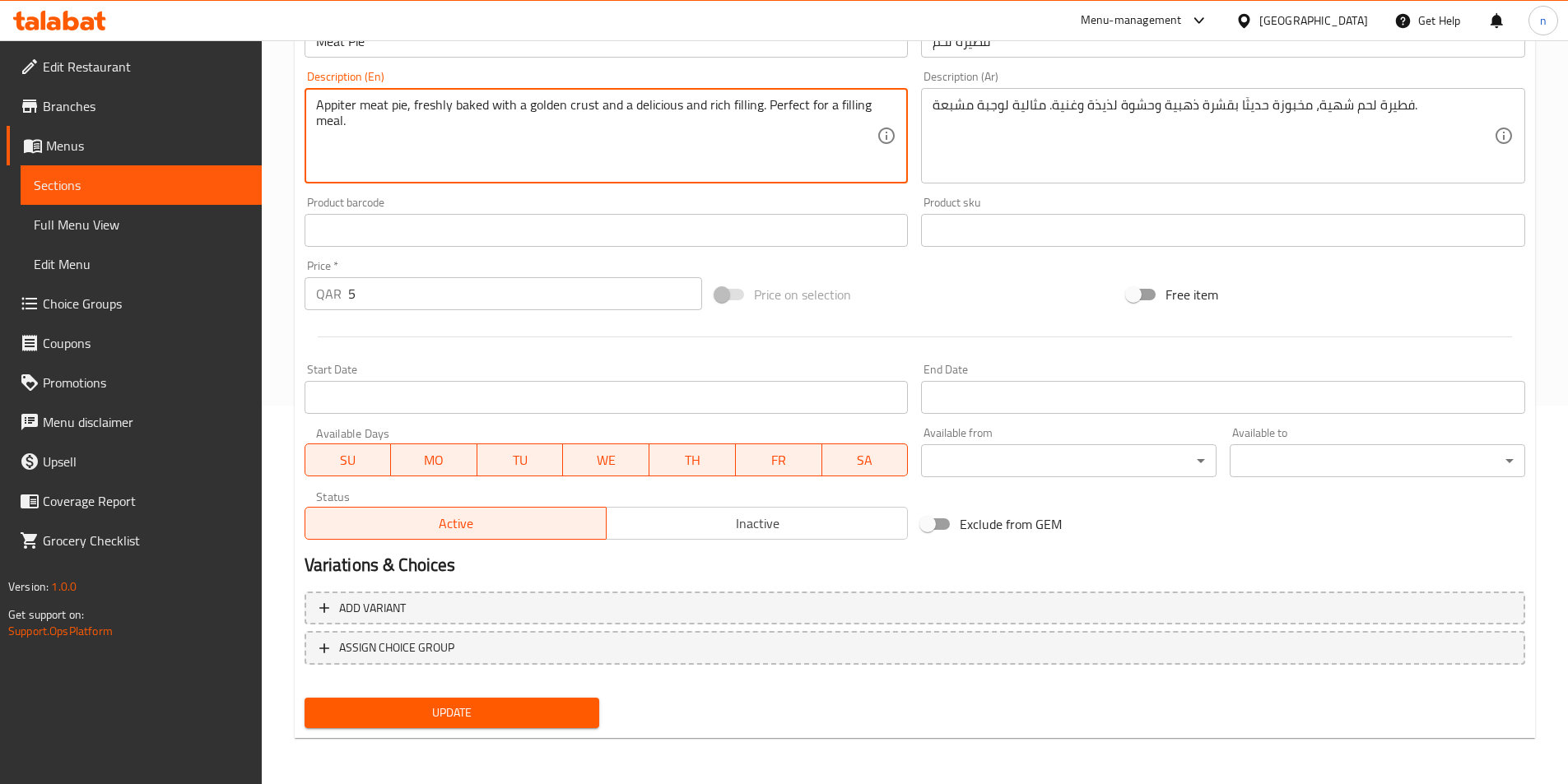
type textarea "Appiter meat pie, freshly baked with a golden crust and a delicious and rich fi…"
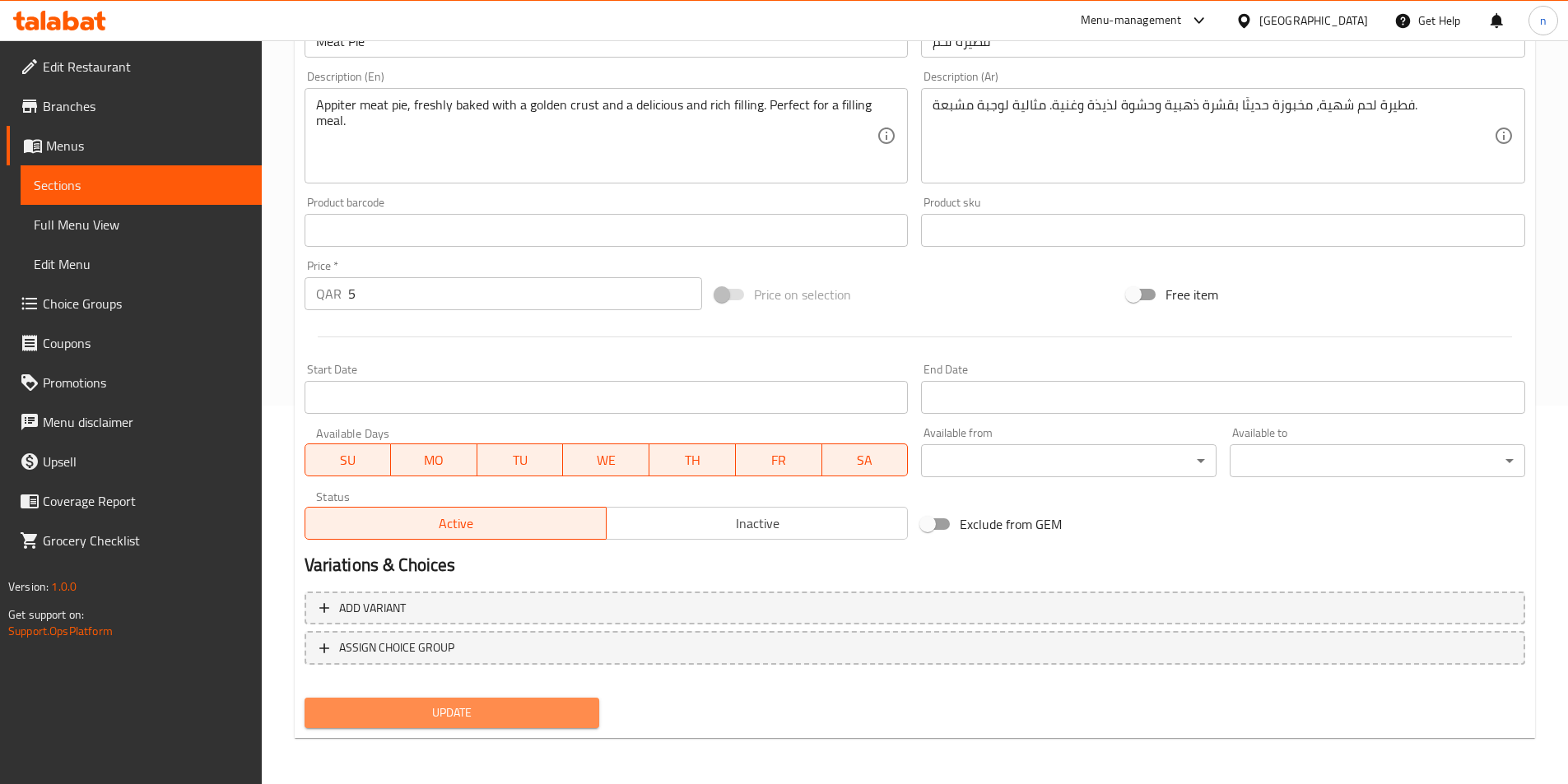
click at [450, 715] on span "Update" at bounding box center [452, 712] width 269 height 21
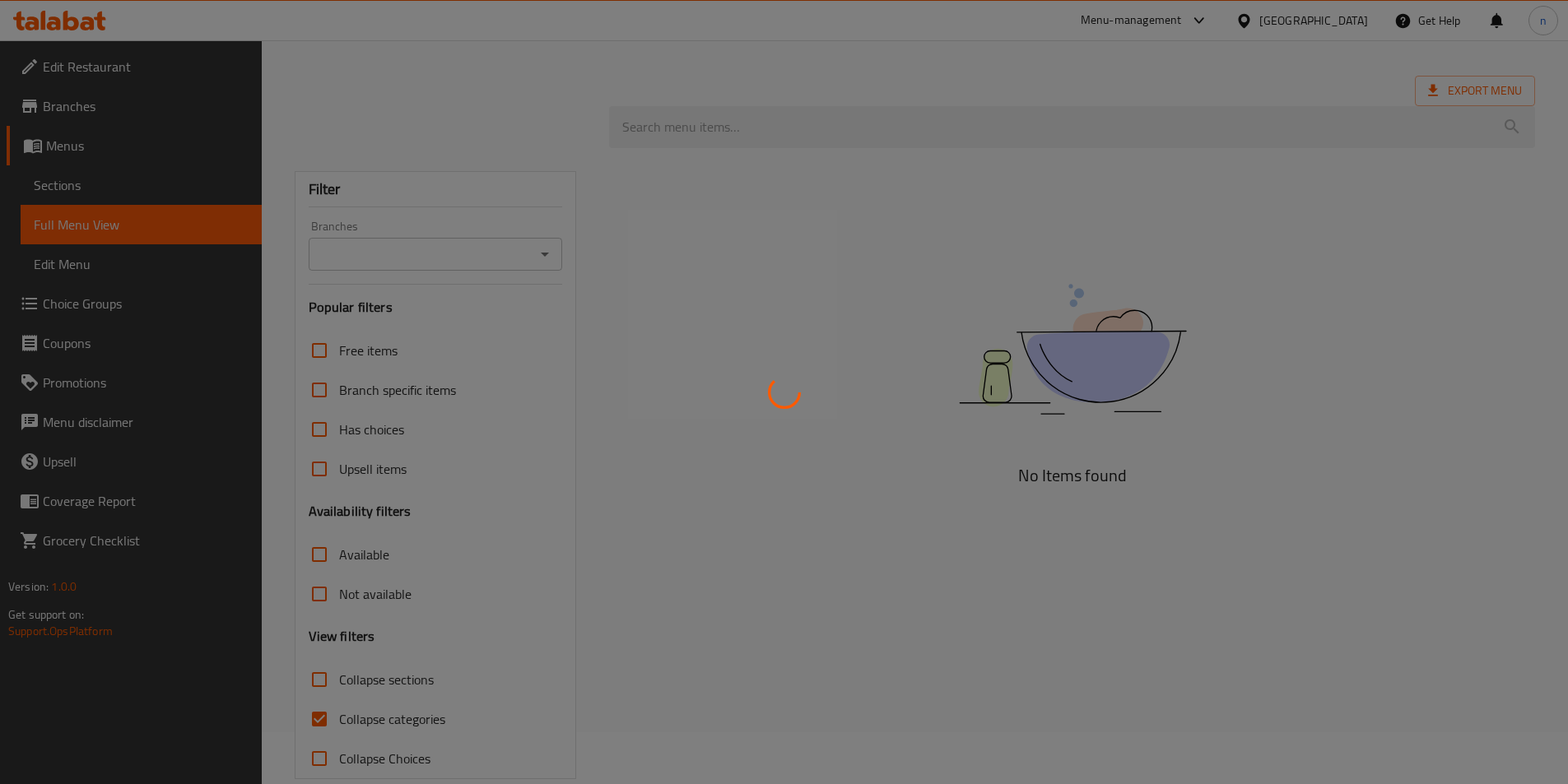
scroll to position [79, 0]
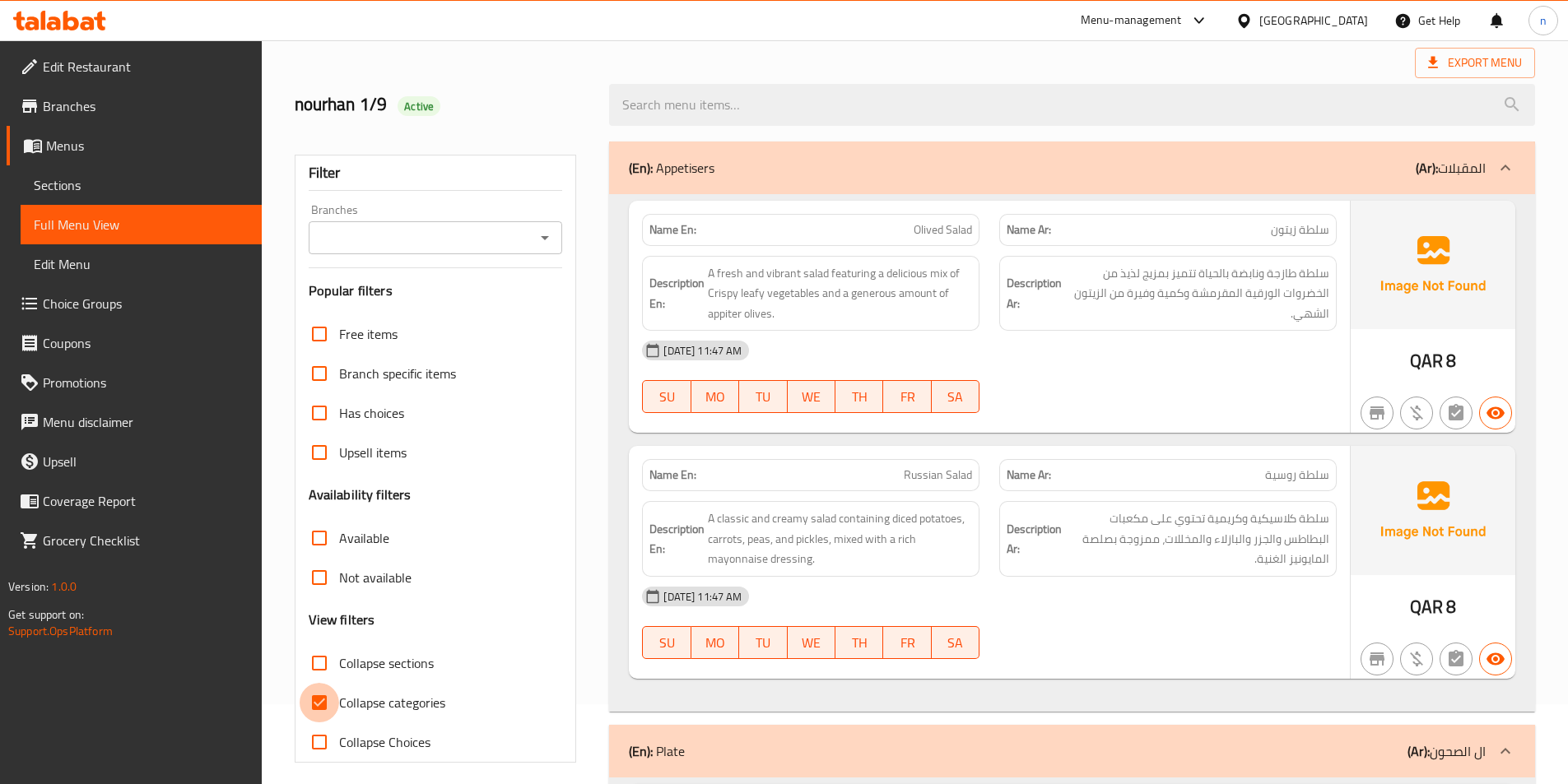
click at [324, 697] on input "Collapse categories" at bounding box center [319, 703] width 39 height 39
checkbox input "false"
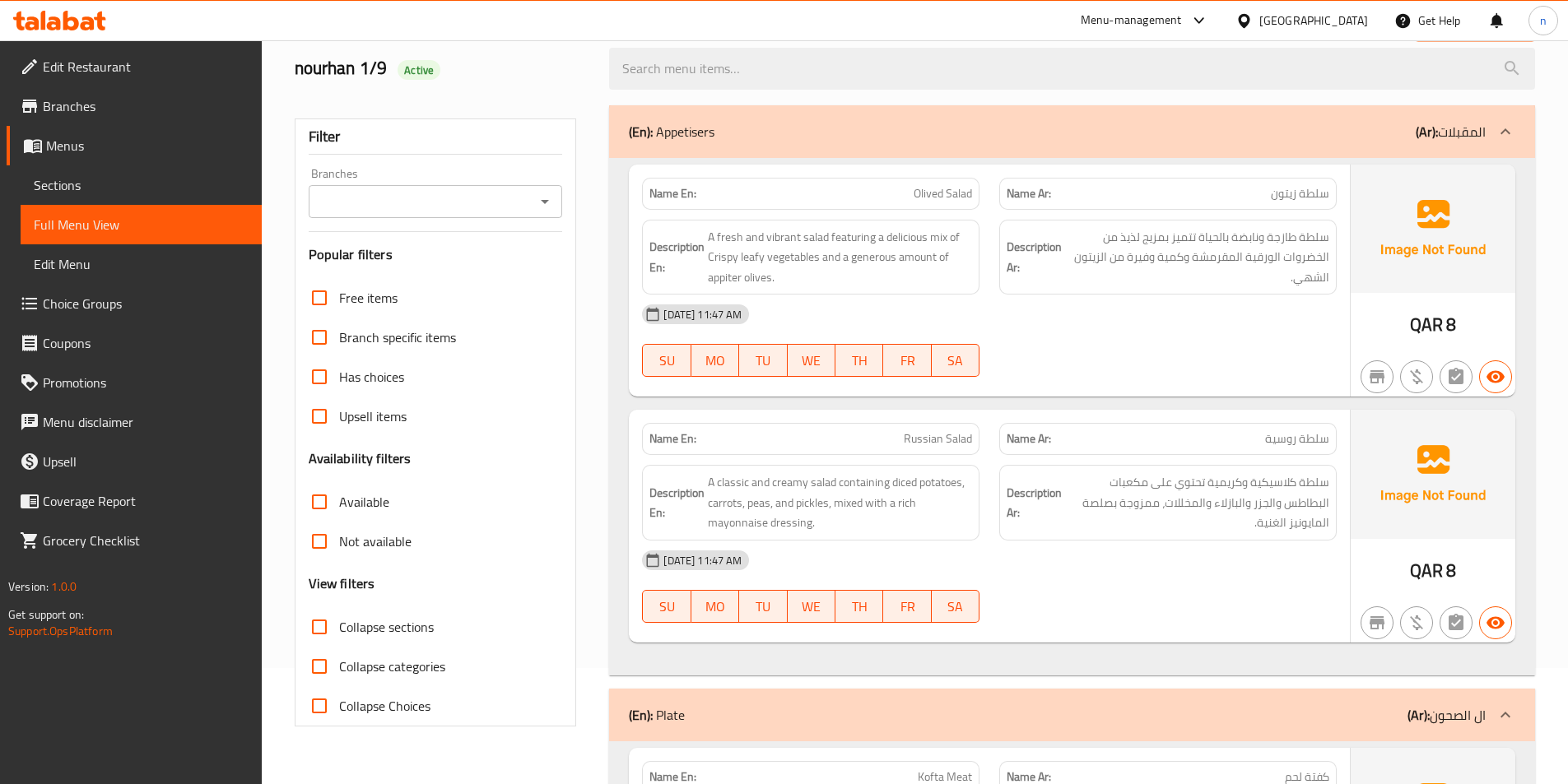
scroll to position [0, 0]
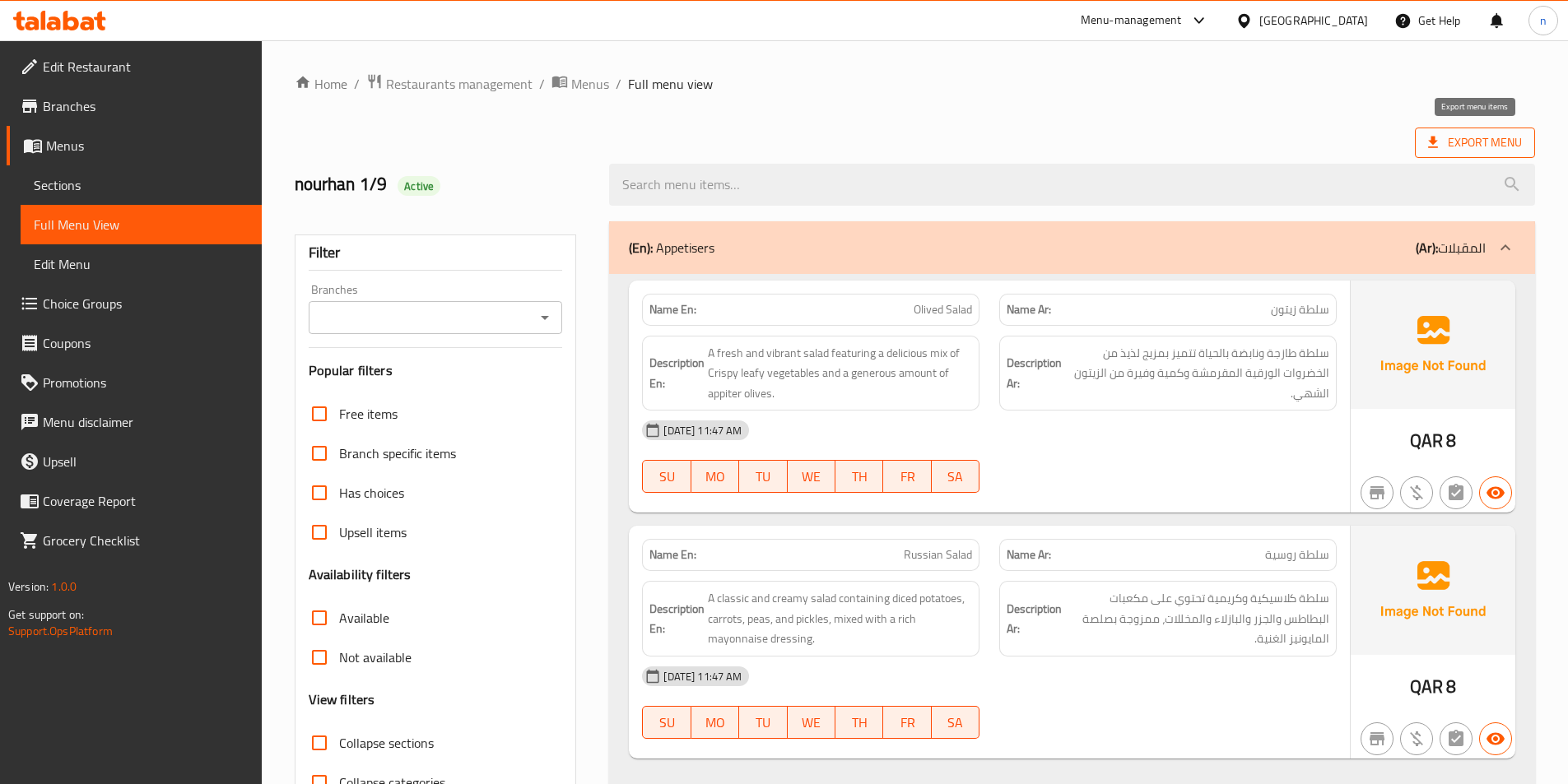
click at [1467, 142] on span "Export Menu" at bounding box center [1475, 142] width 94 height 21
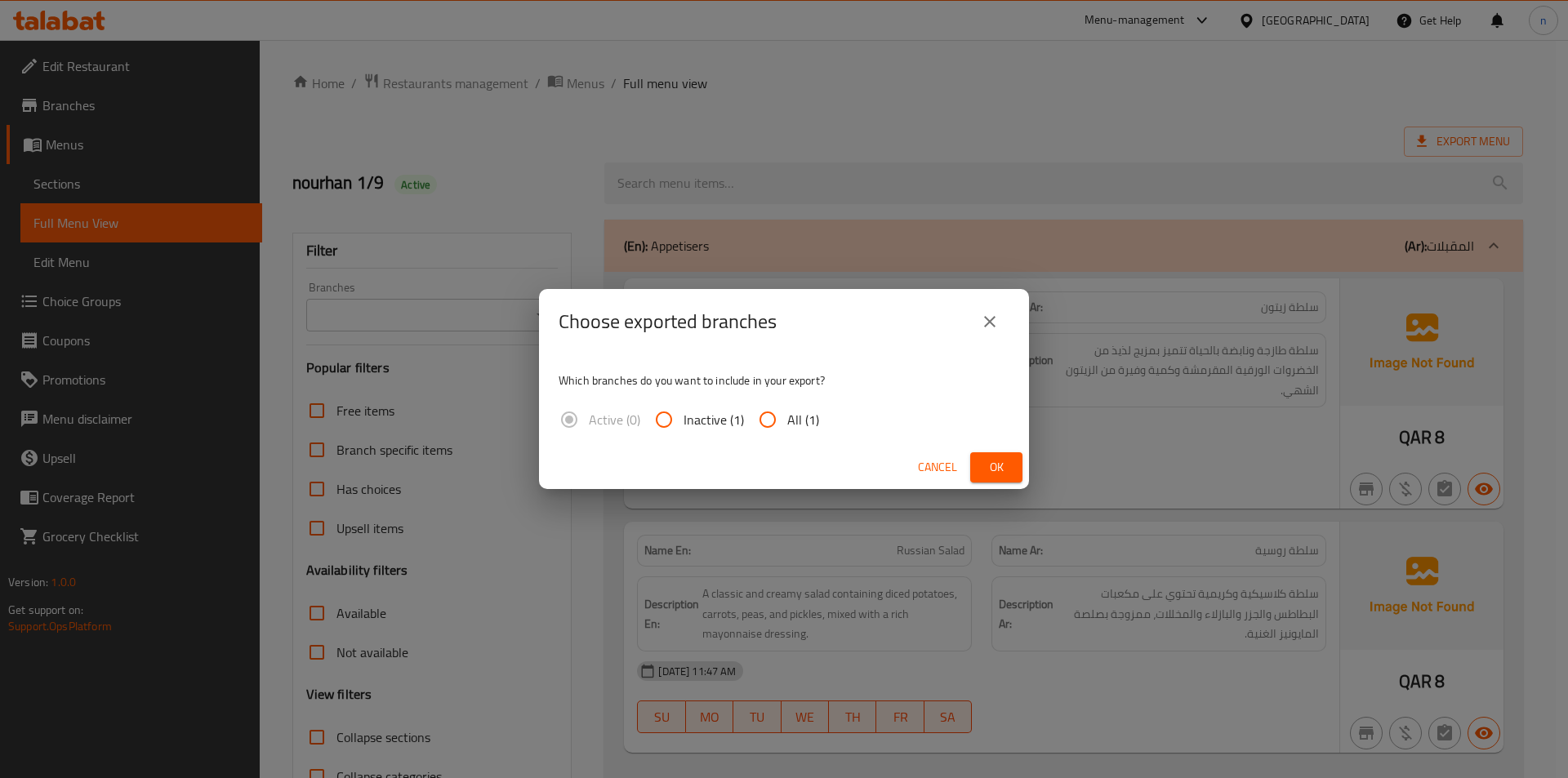
click at [752, 419] on input "All (1)" at bounding box center [767, 420] width 39 height 39
radio input "true"
click at [989, 468] on span "Ok" at bounding box center [996, 467] width 26 height 20
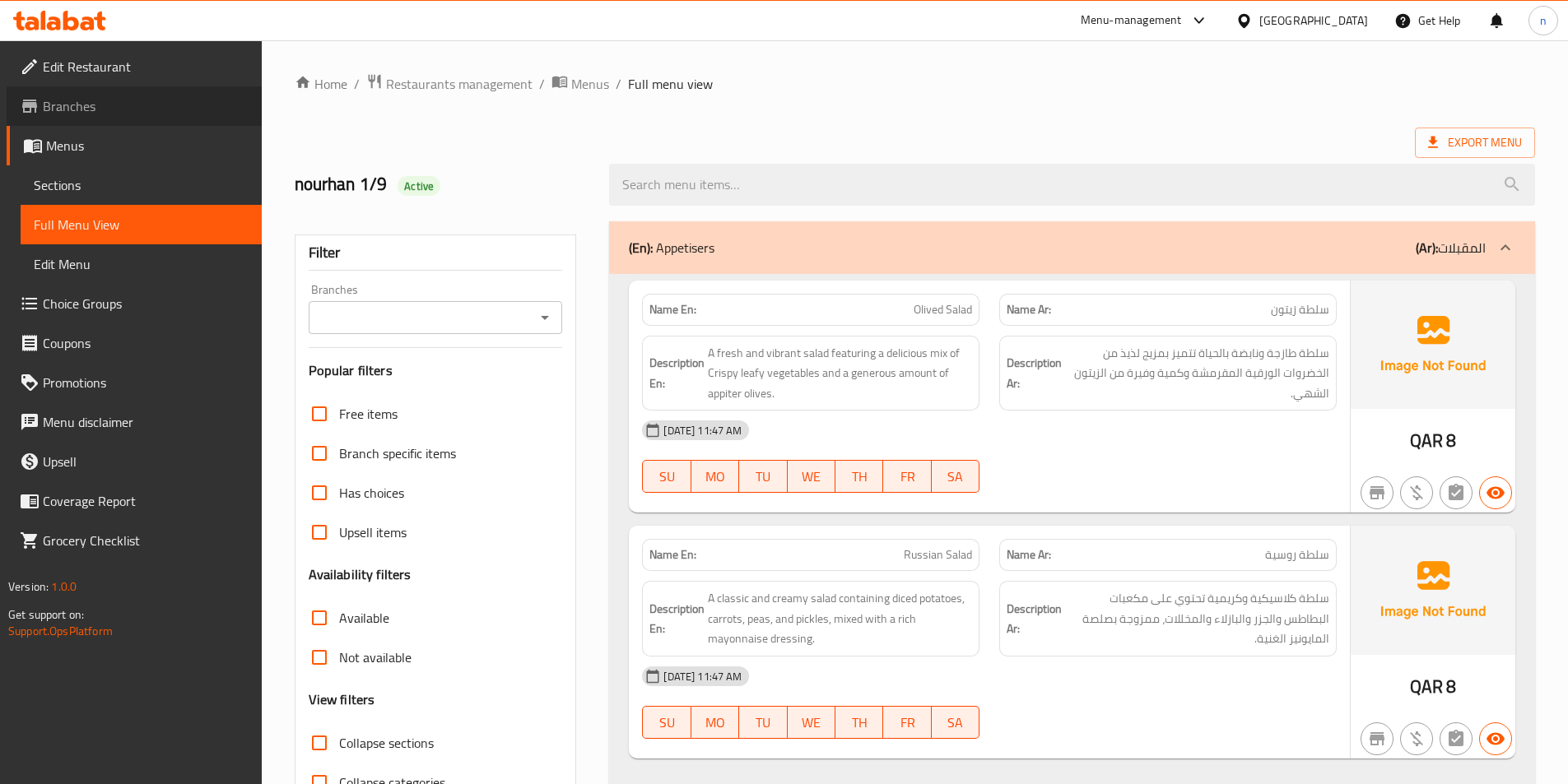
click at [128, 113] on span "Branches" at bounding box center [146, 106] width 206 height 20
